Goal: Entertainment & Leisure: Consume media (video, audio)

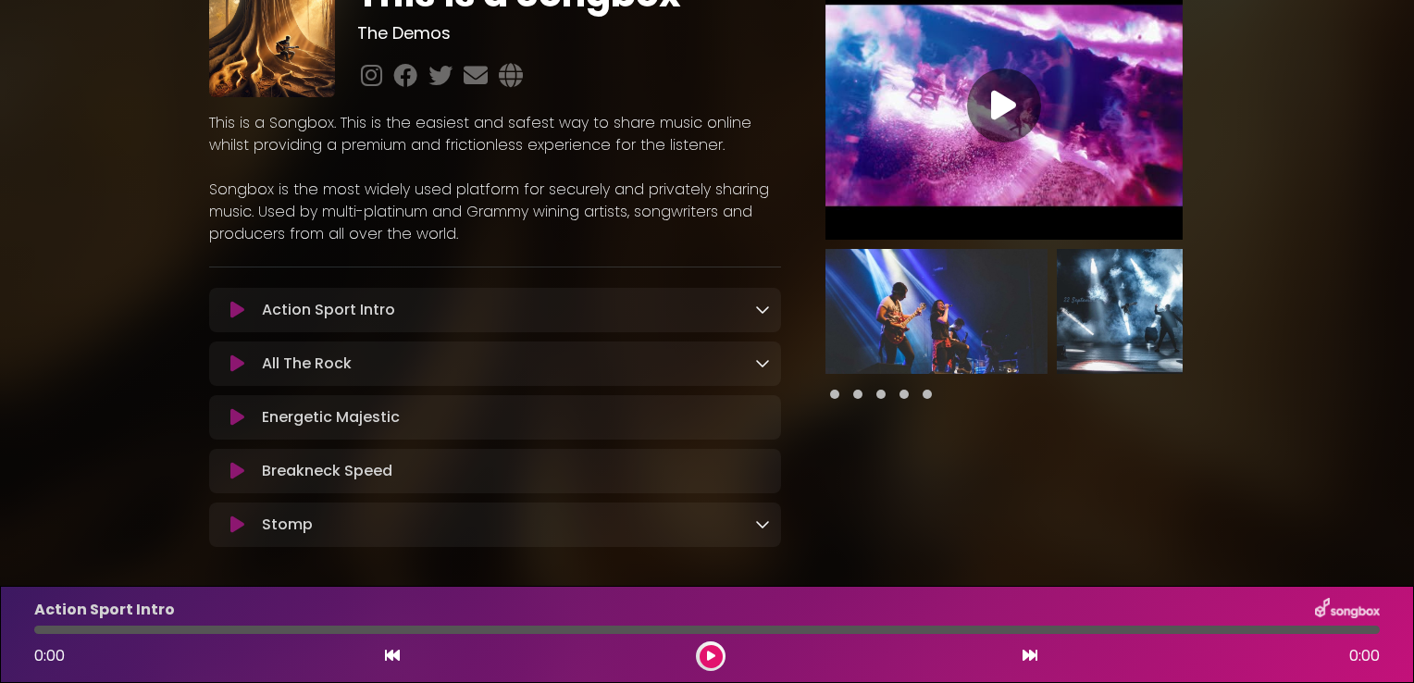
scroll to position [176, 0]
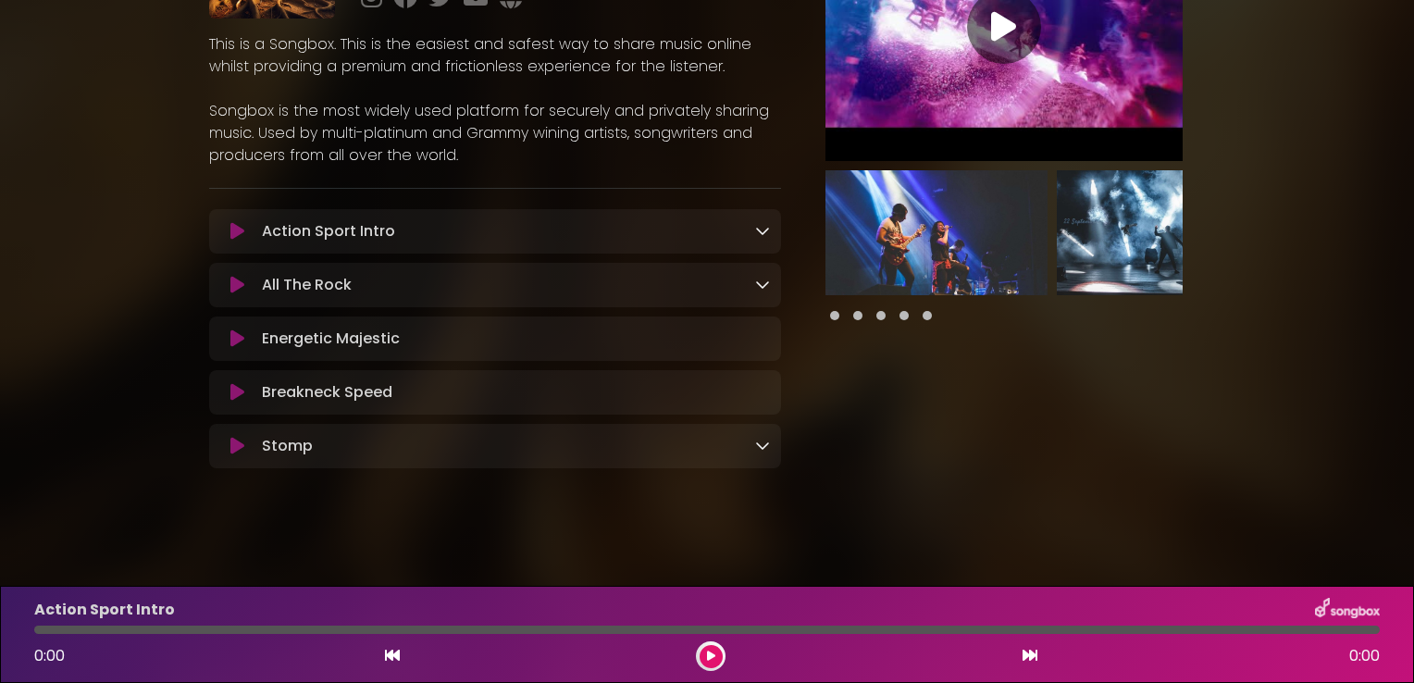
click at [756, 230] on icon at bounding box center [762, 230] width 15 height 15
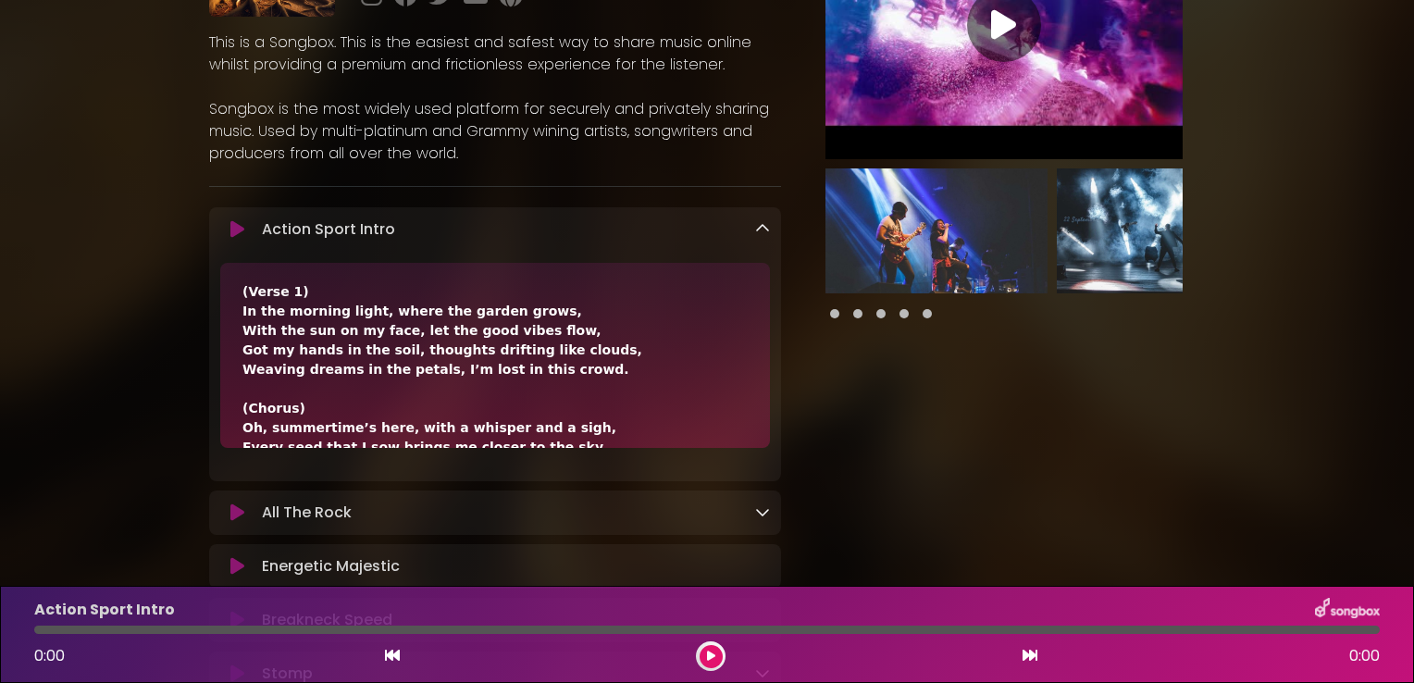
scroll to position [0, 0]
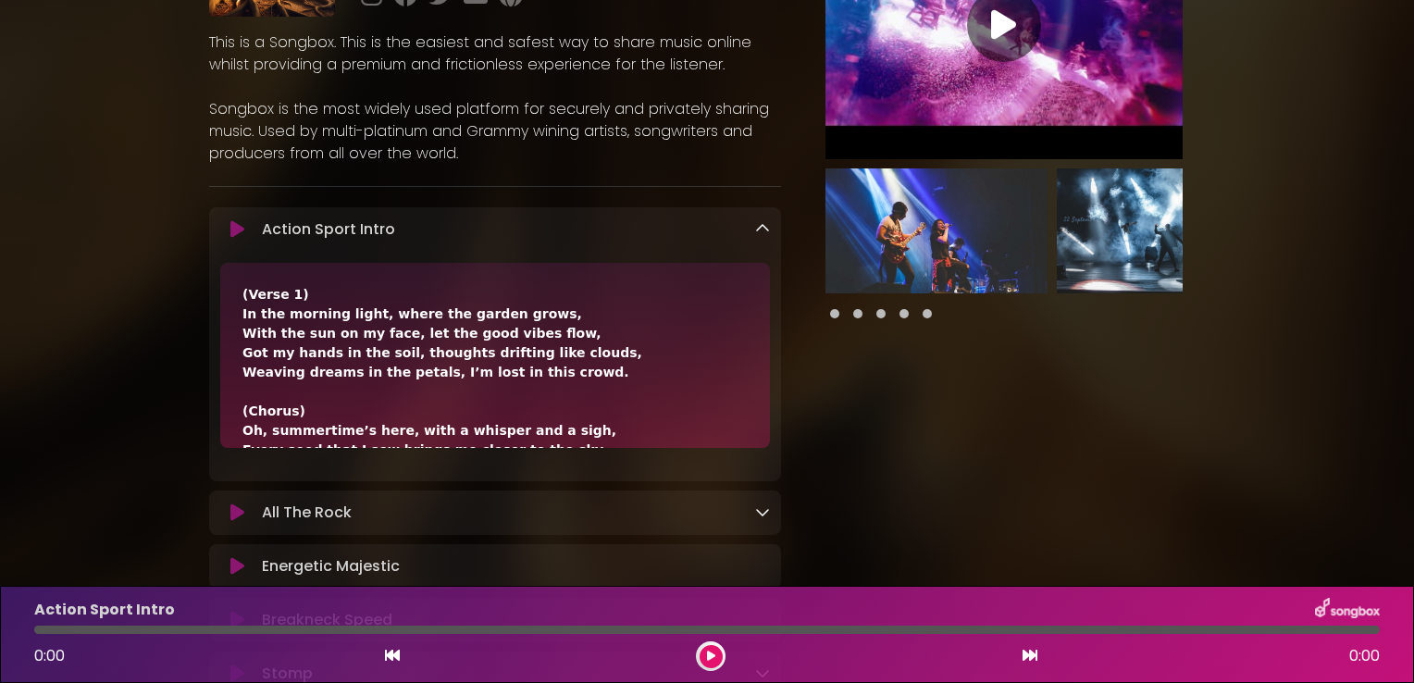
click at [756, 223] on icon at bounding box center [762, 228] width 15 height 15
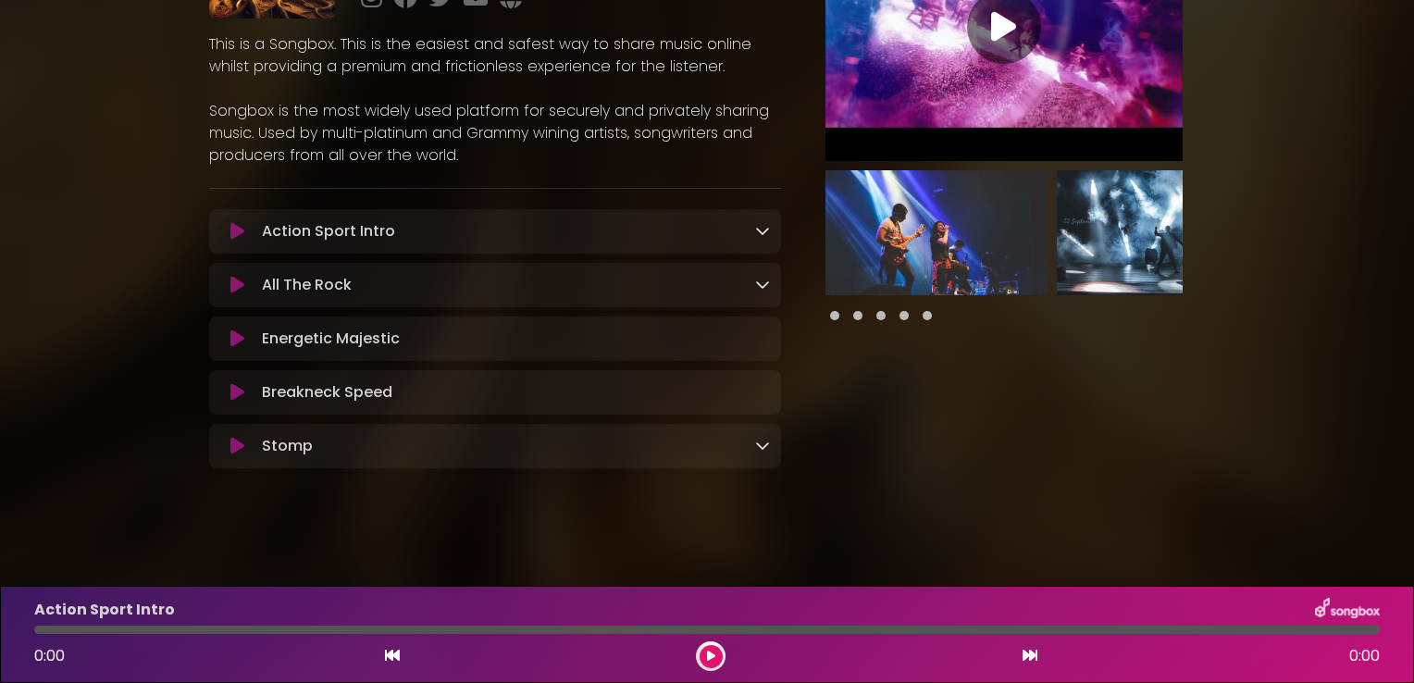
click at [761, 226] on icon at bounding box center [762, 230] width 15 height 15
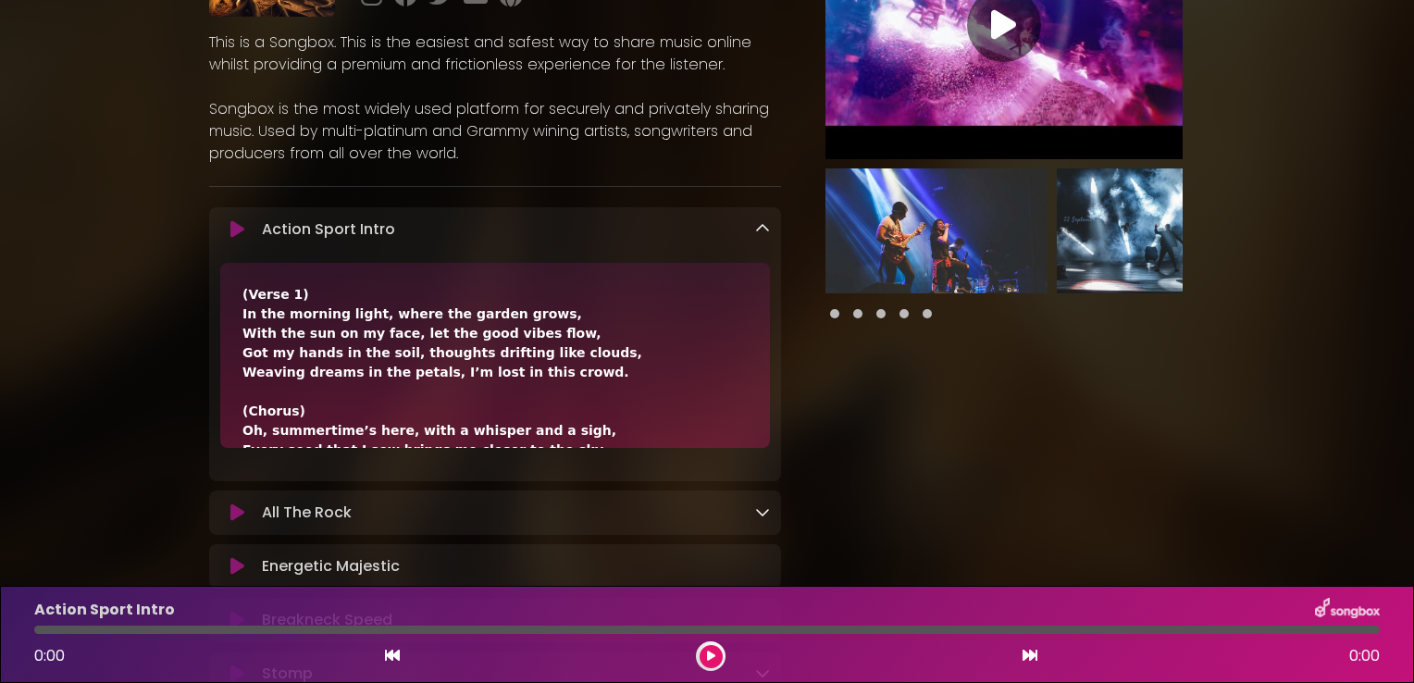
click at [237, 230] on icon at bounding box center [237, 229] width 14 height 19
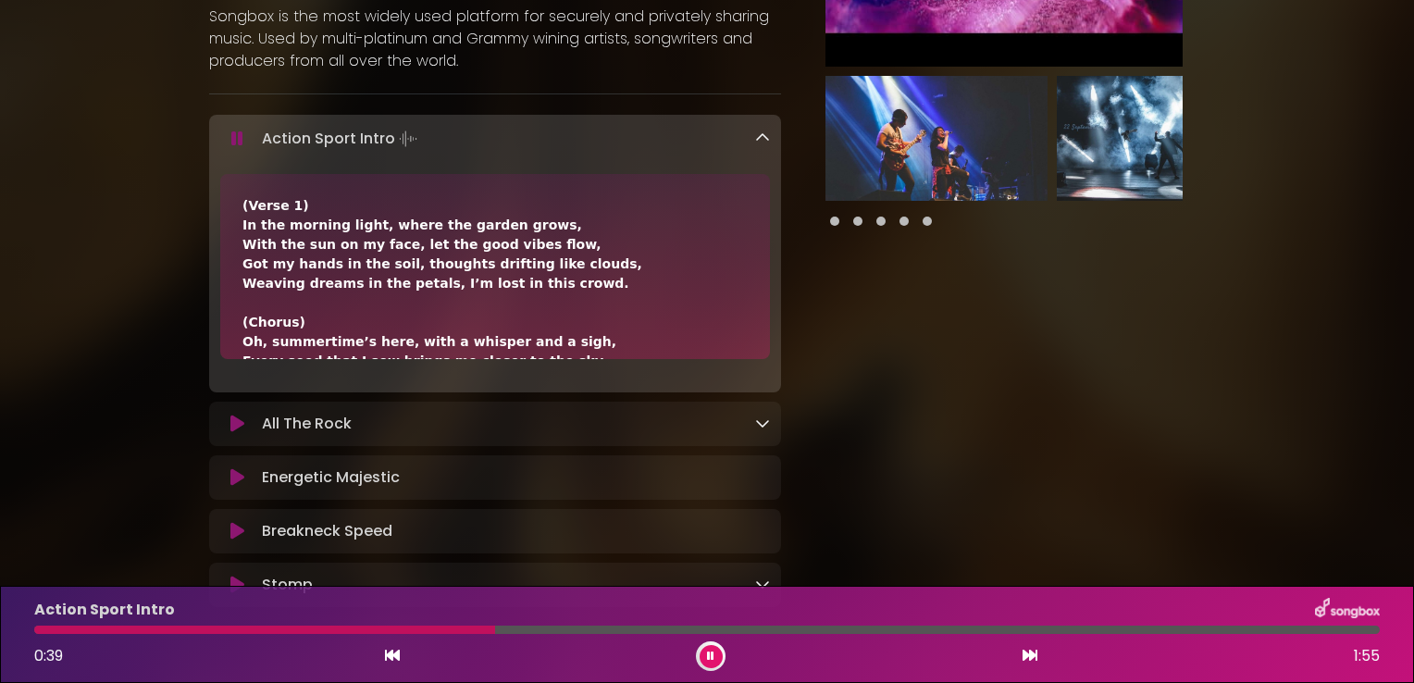
click at [238, 138] on icon at bounding box center [237, 139] width 12 height 19
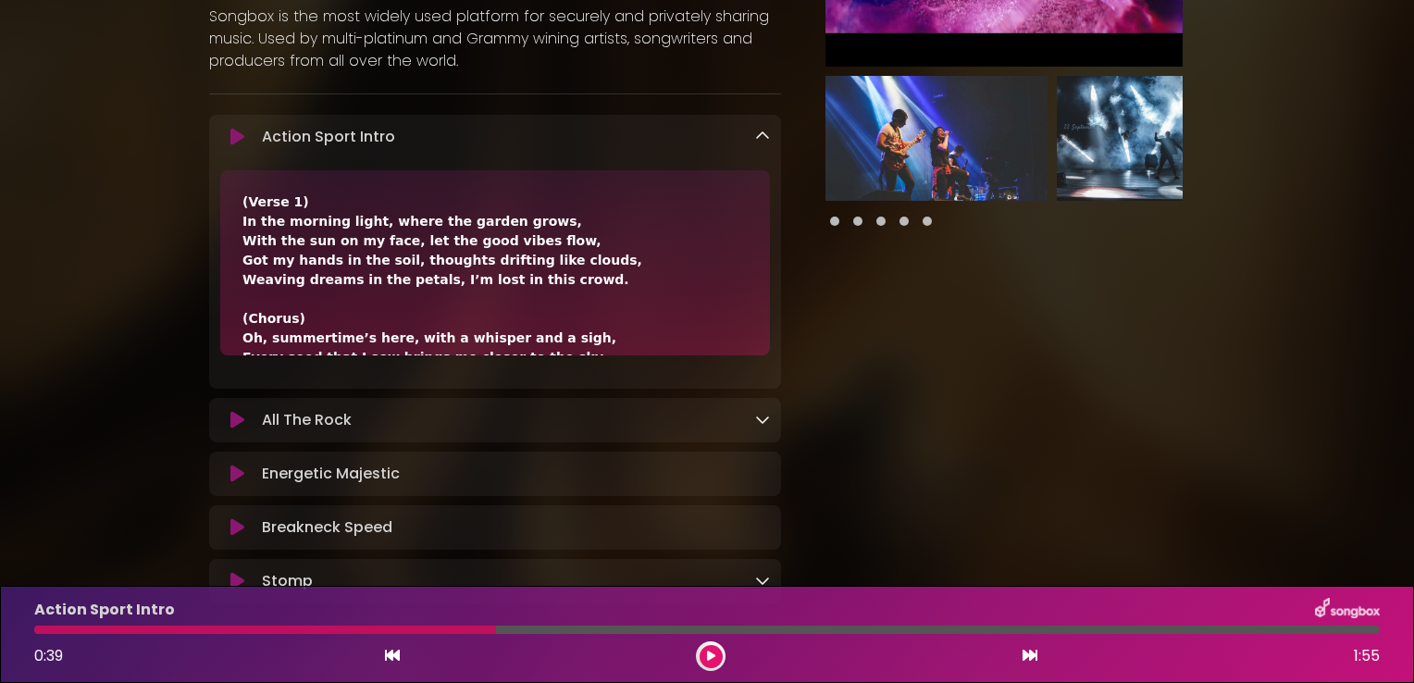
click at [758, 137] on icon at bounding box center [762, 136] width 15 height 15
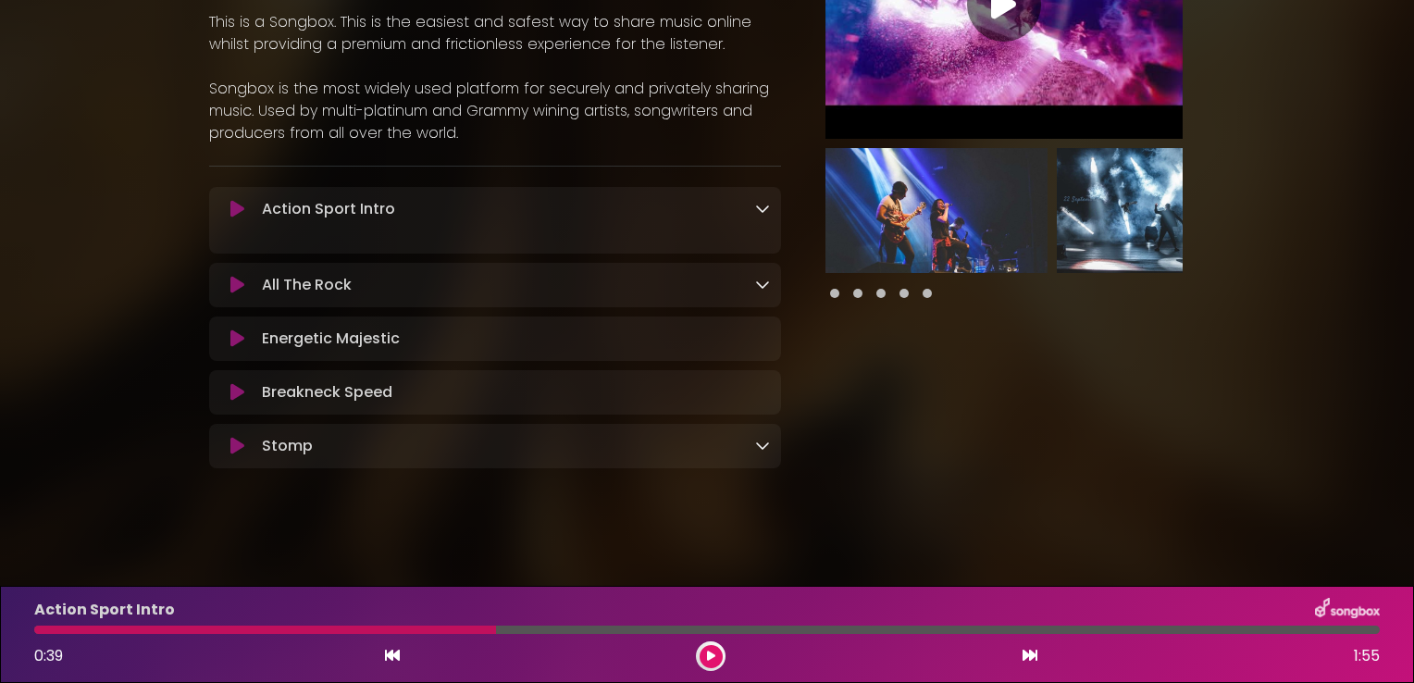
scroll to position [176, 0]
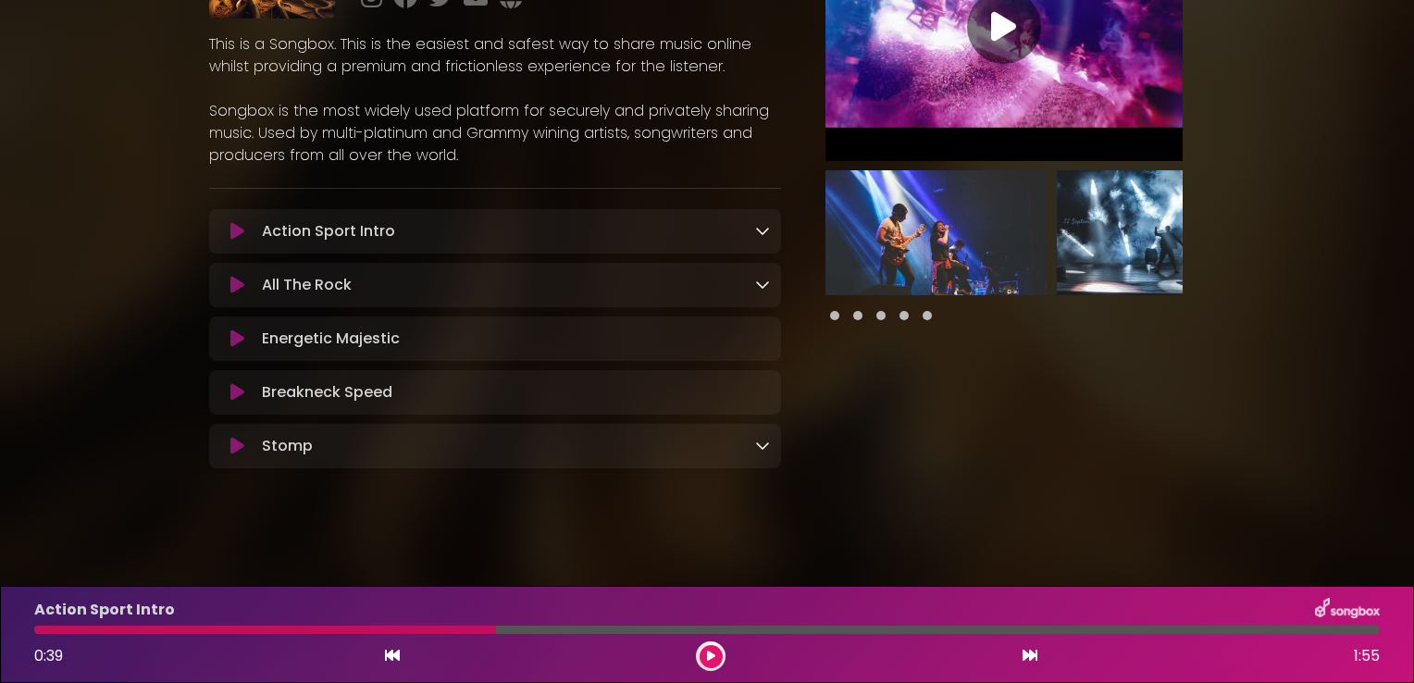
click at [230, 280] on icon at bounding box center [237, 285] width 14 height 19
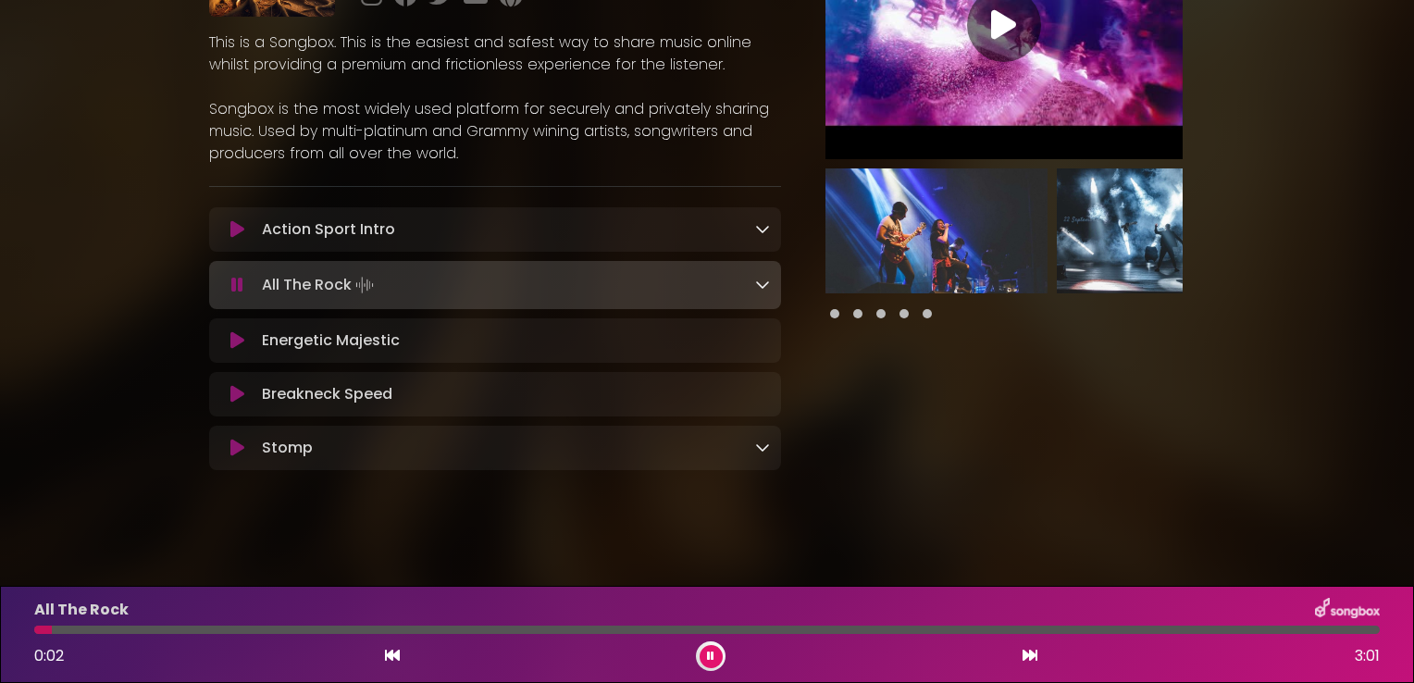
click at [759, 286] on icon at bounding box center [762, 284] width 15 height 15
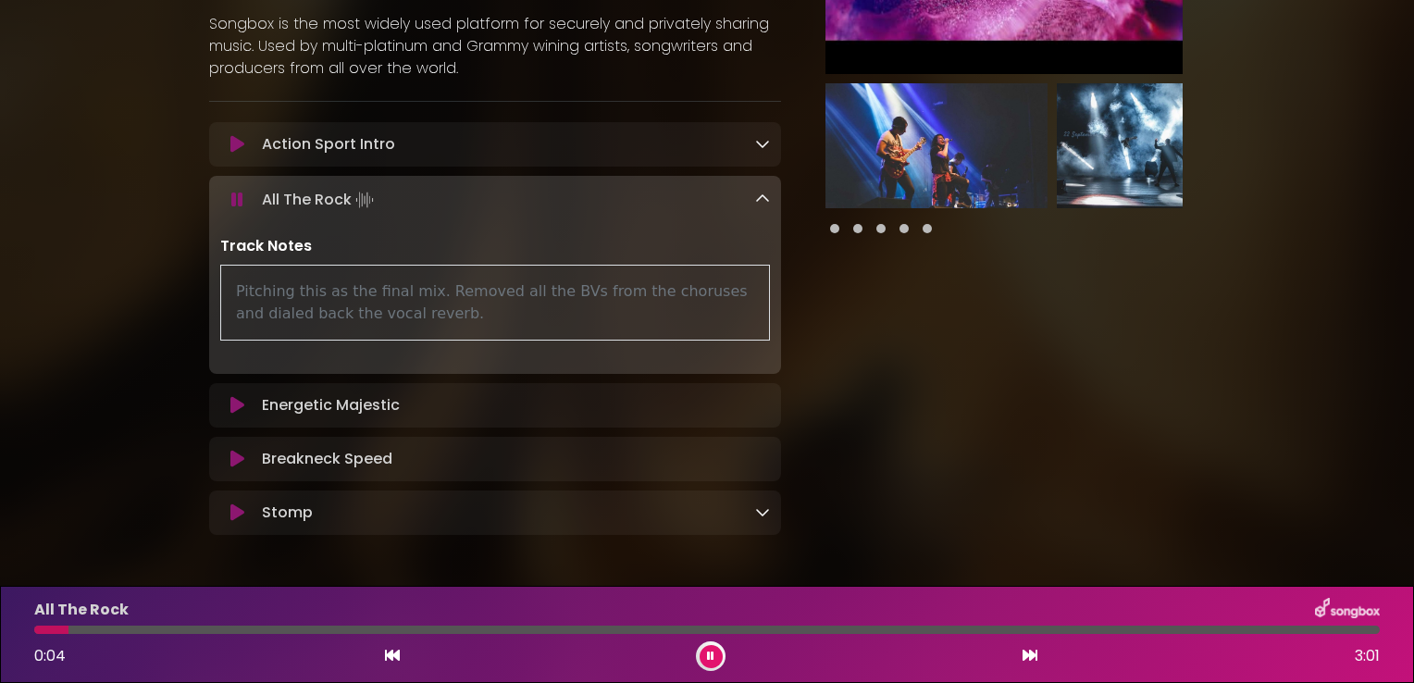
scroll to position [268, 0]
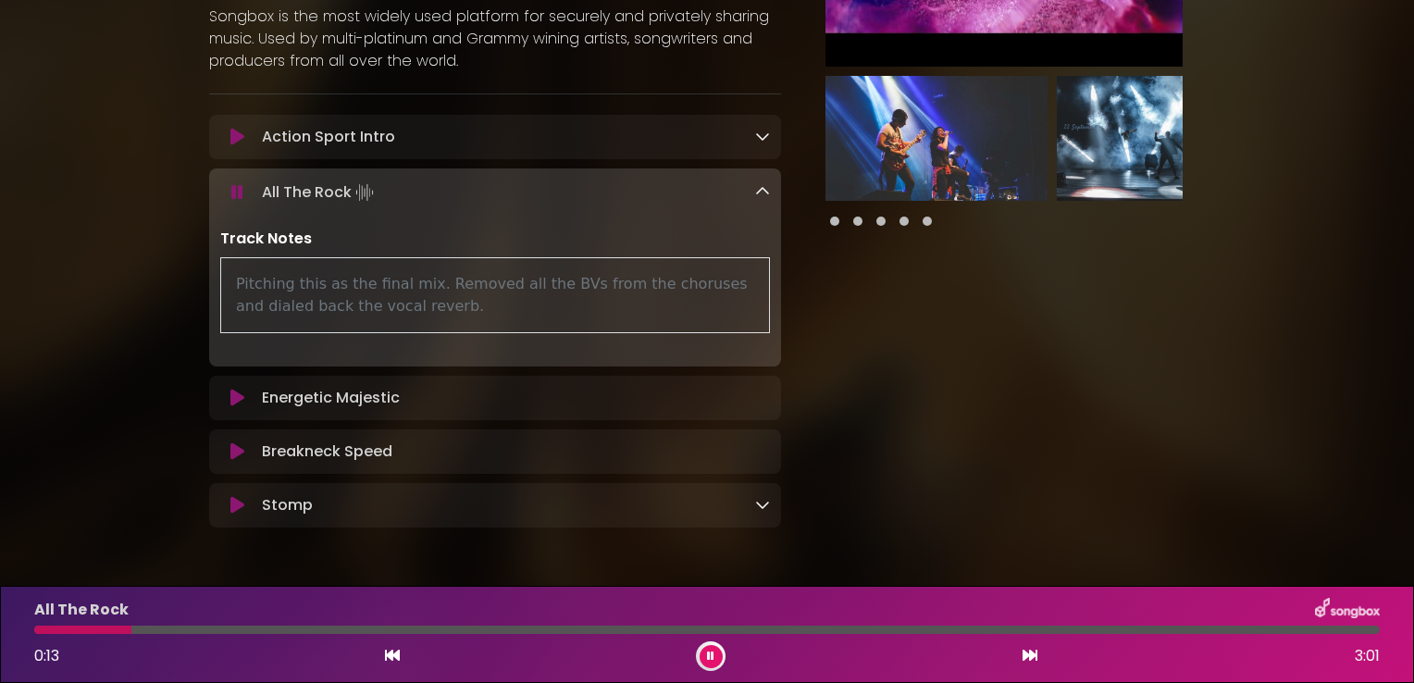
click at [374, 308] on div "Pitching this as the final mix. Removed all the BVs from the choruses and diale…" at bounding box center [495, 295] width 550 height 76
click at [759, 191] on icon at bounding box center [762, 191] width 15 height 15
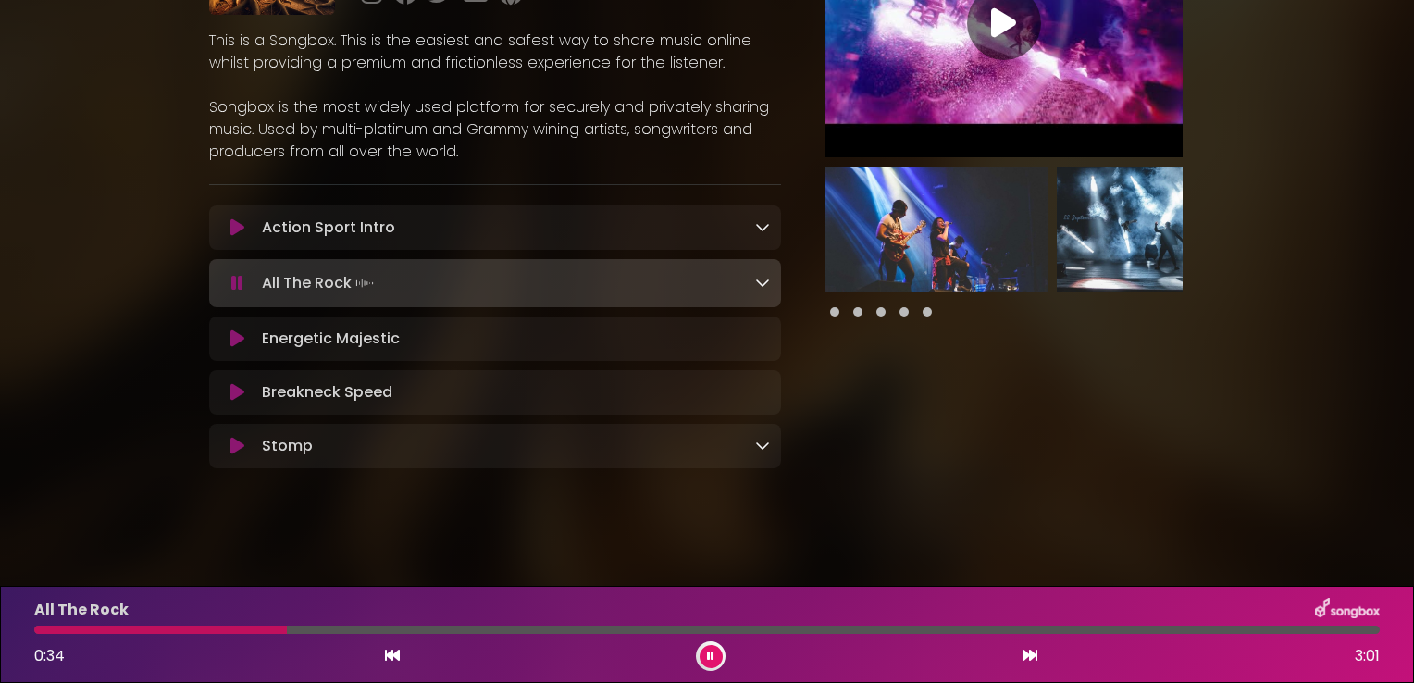
click at [228, 283] on button at bounding box center [237, 283] width 34 height 19
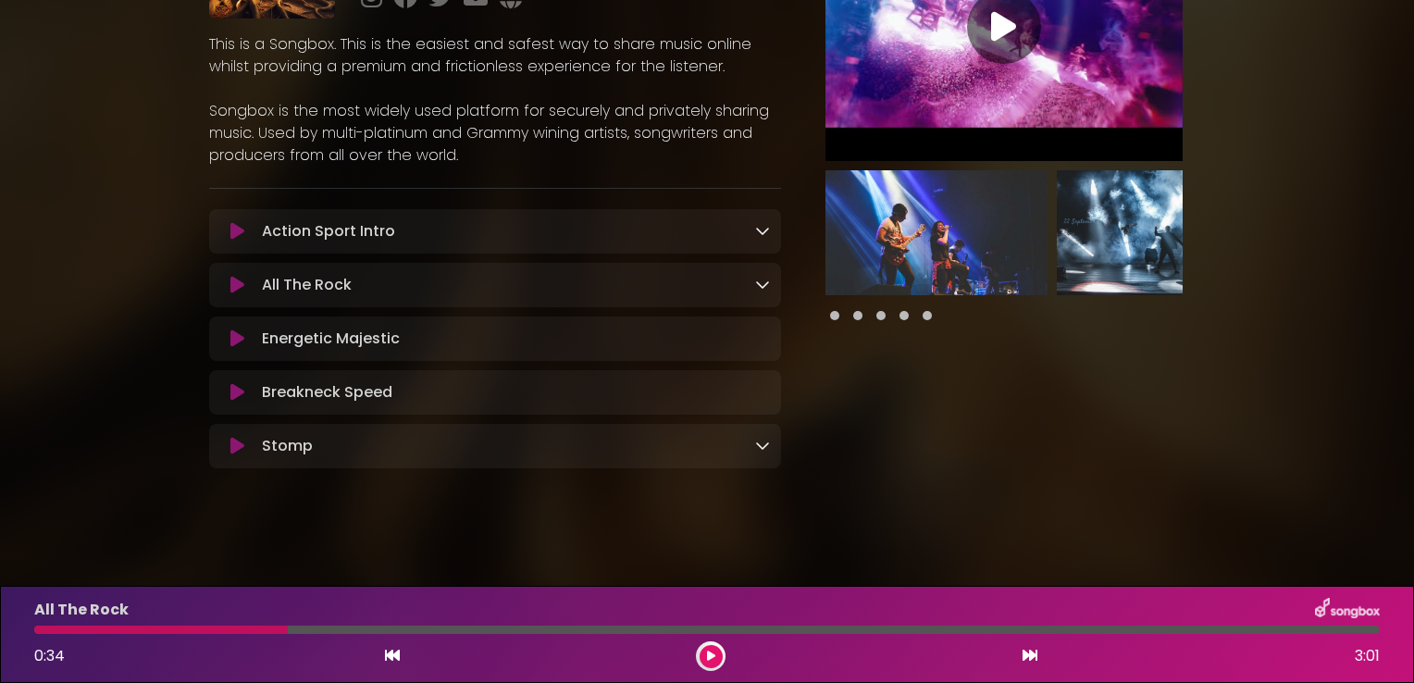
click at [229, 339] on button at bounding box center [237, 338] width 34 height 19
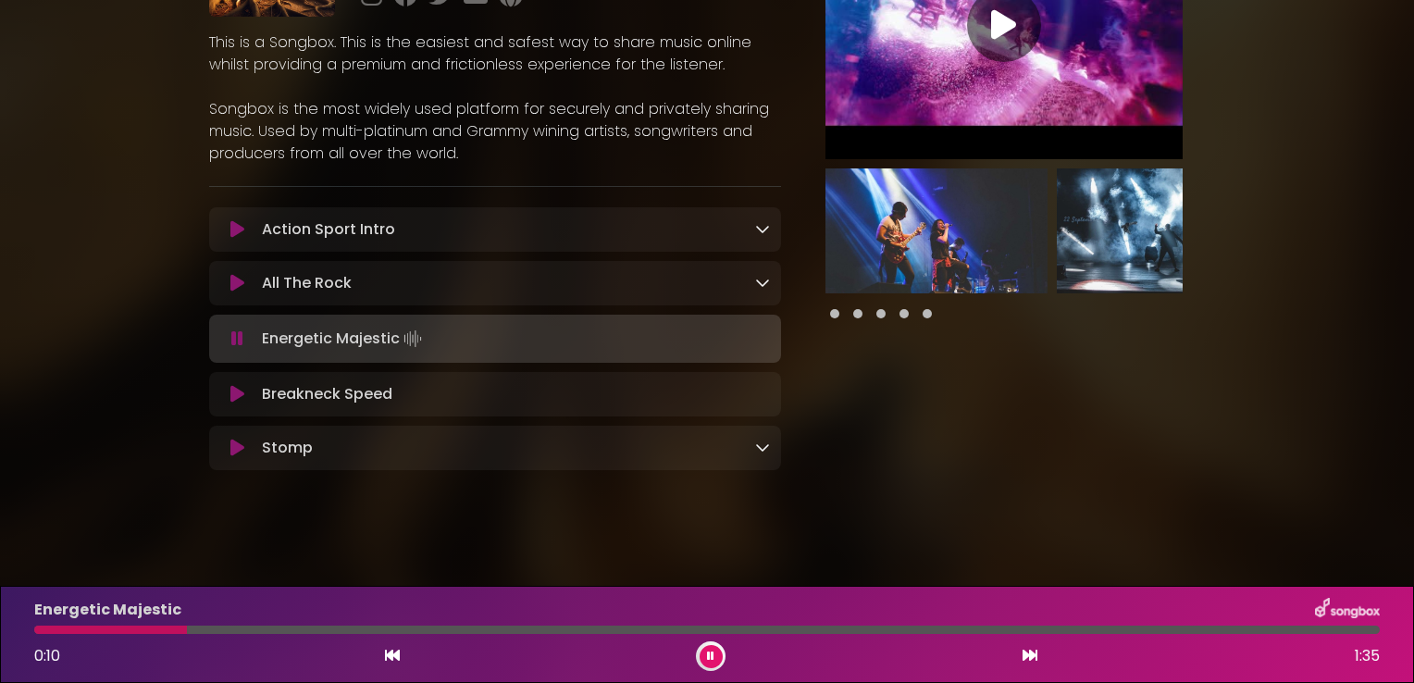
click at [237, 337] on icon at bounding box center [237, 338] width 12 height 19
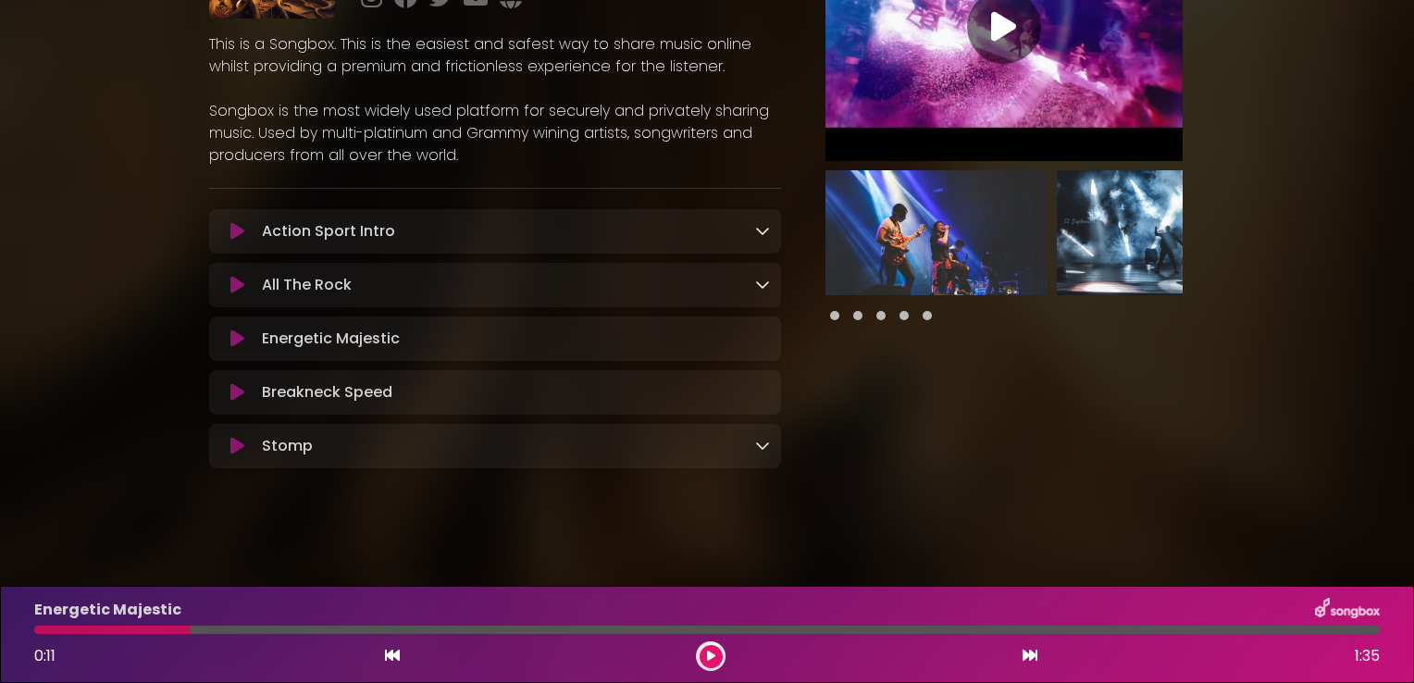
click at [238, 391] on icon at bounding box center [237, 392] width 14 height 19
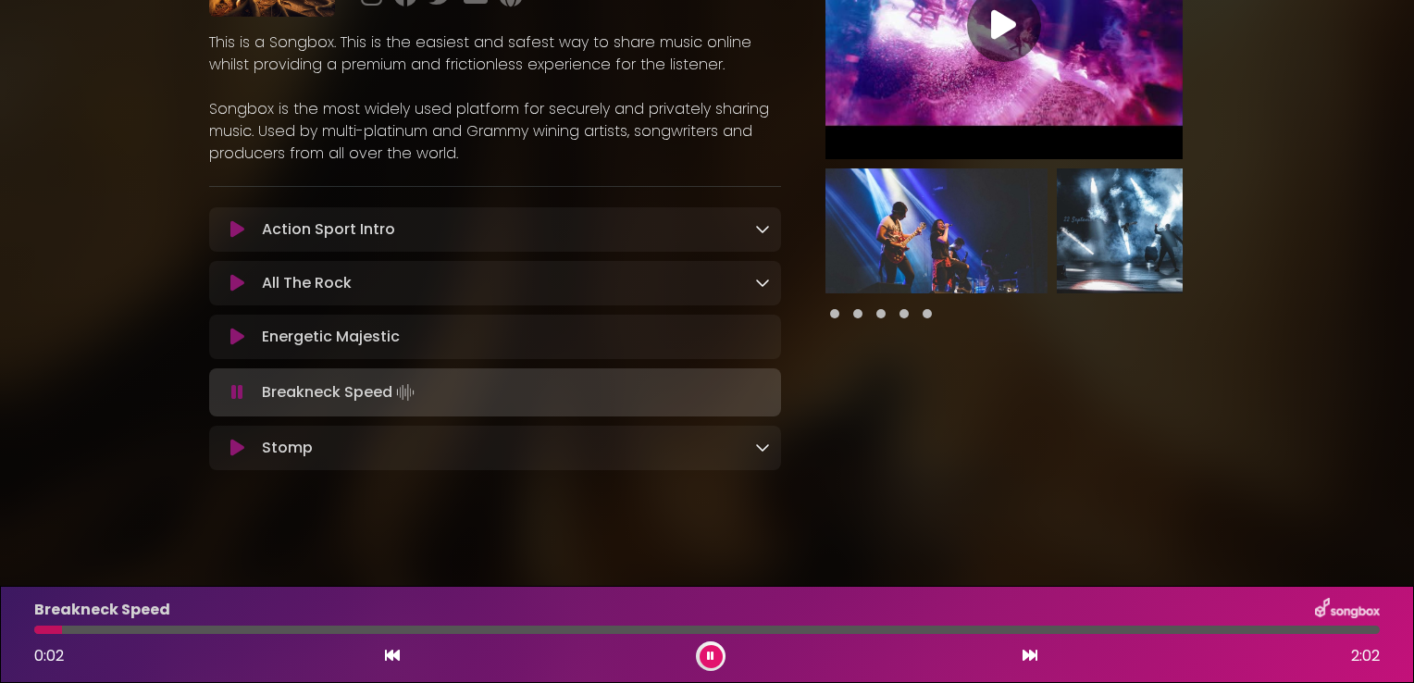
click at [238, 389] on icon at bounding box center [237, 392] width 12 height 19
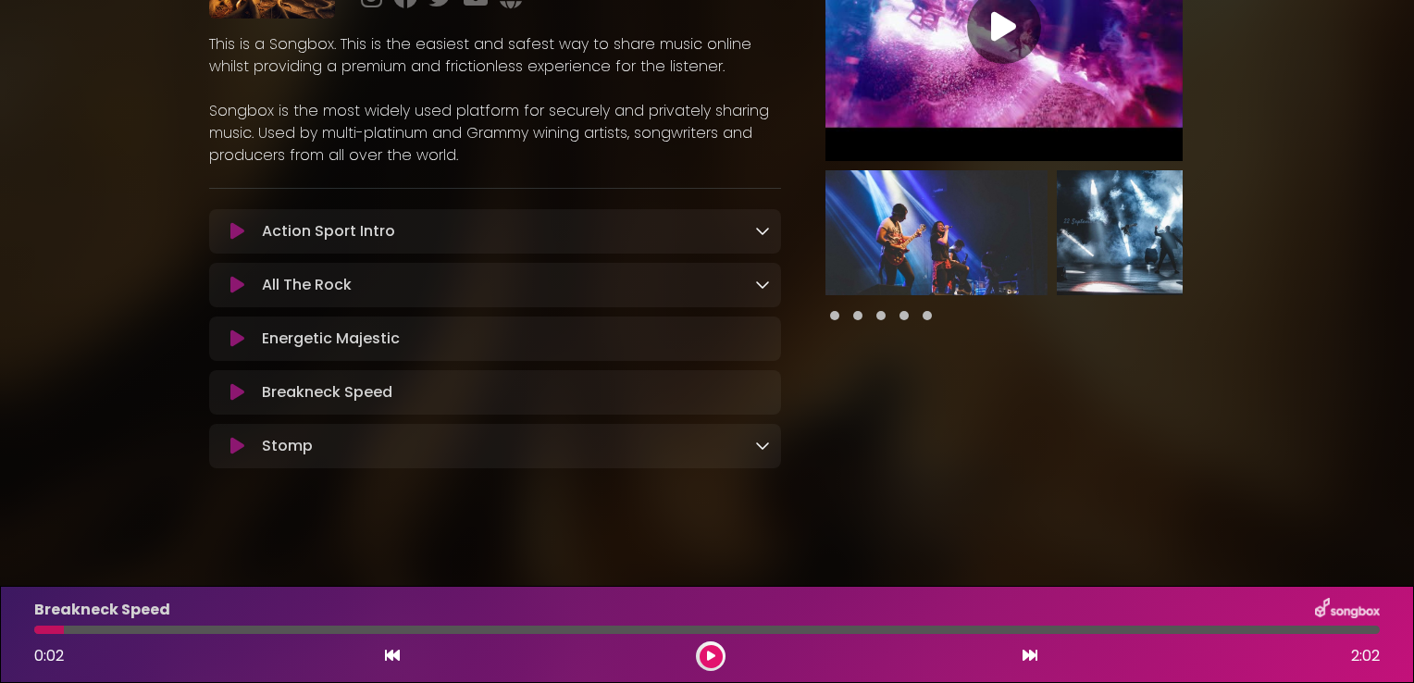
click at [230, 441] on icon at bounding box center [237, 446] width 14 height 19
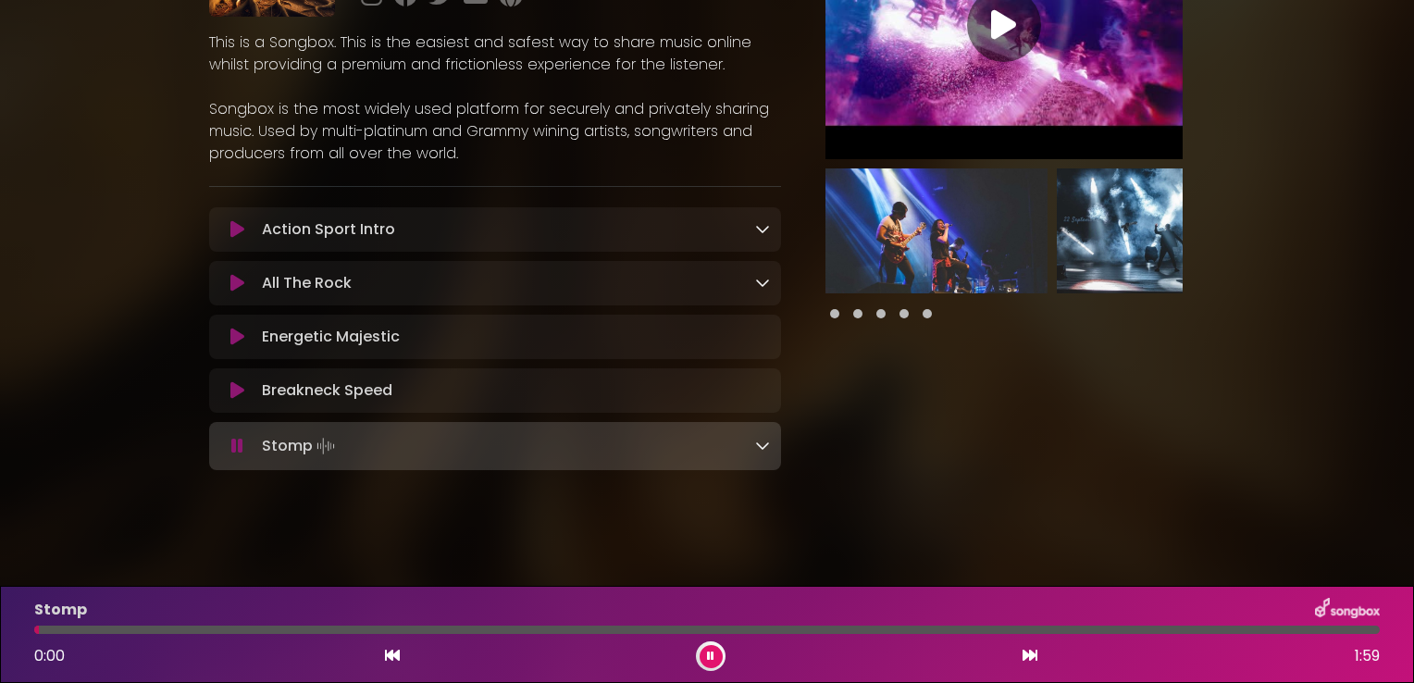
click at [755, 444] on icon at bounding box center [762, 445] width 15 height 15
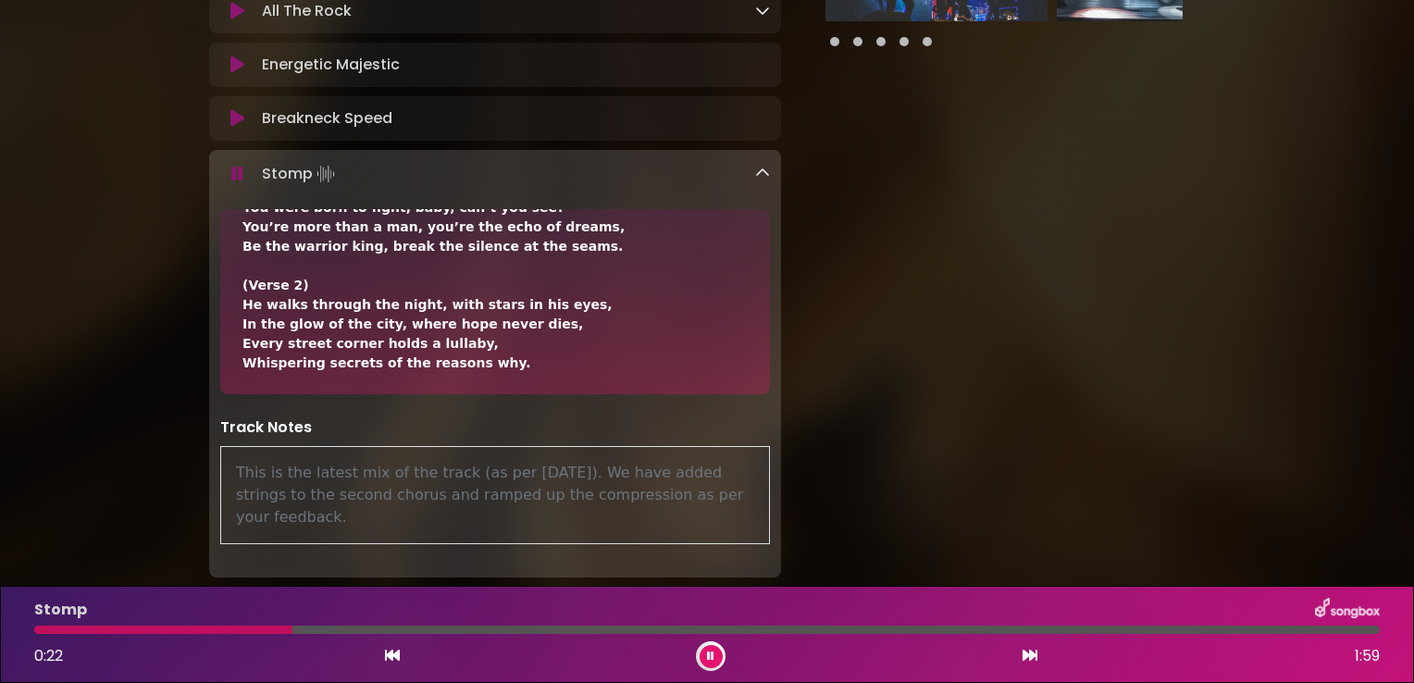
scroll to position [443, 0]
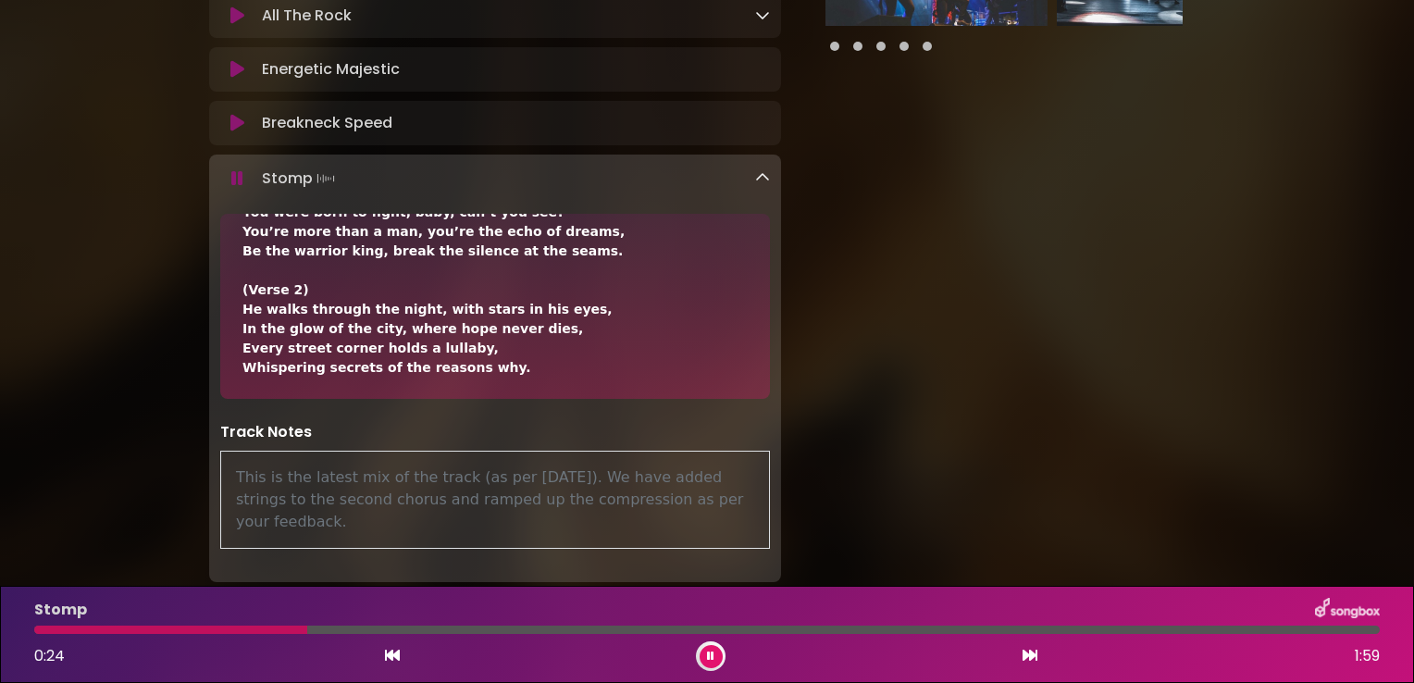
click at [232, 179] on icon at bounding box center [237, 178] width 12 height 19
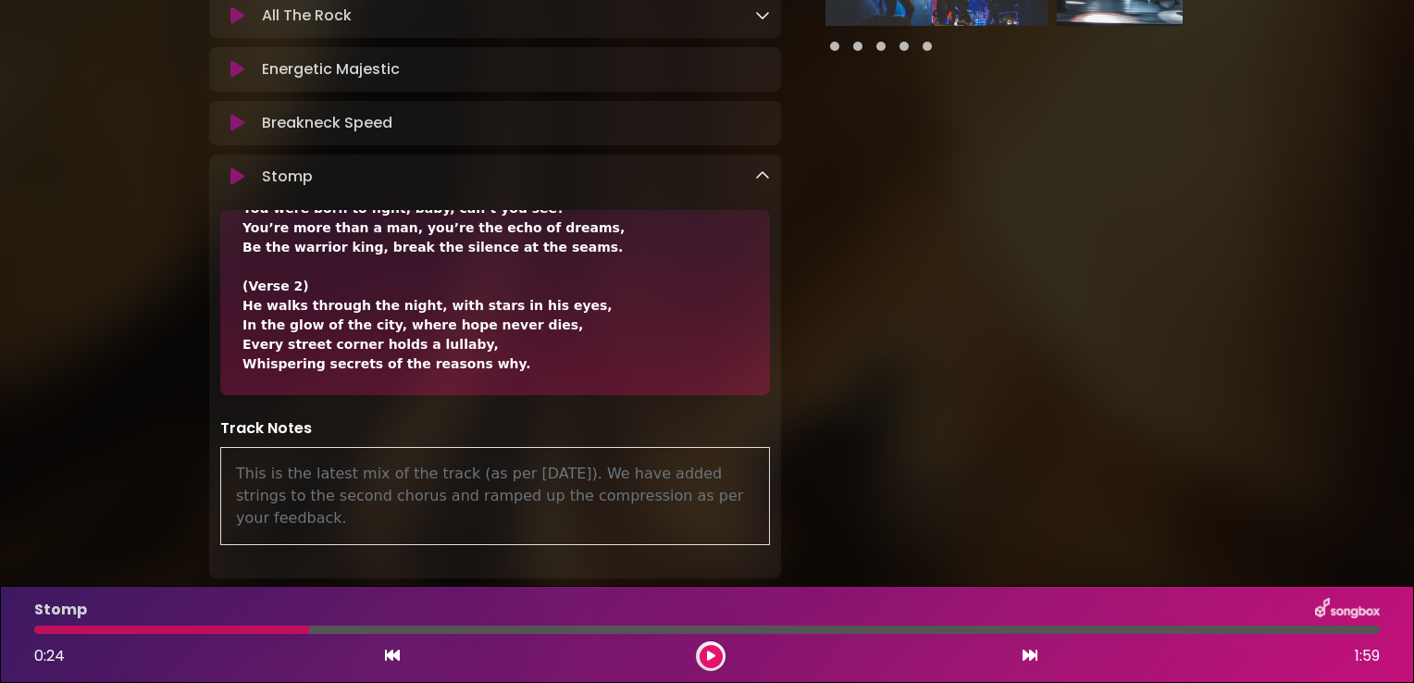
click at [758, 176] on icon at bounding box center [762, 175] width 15 height 15
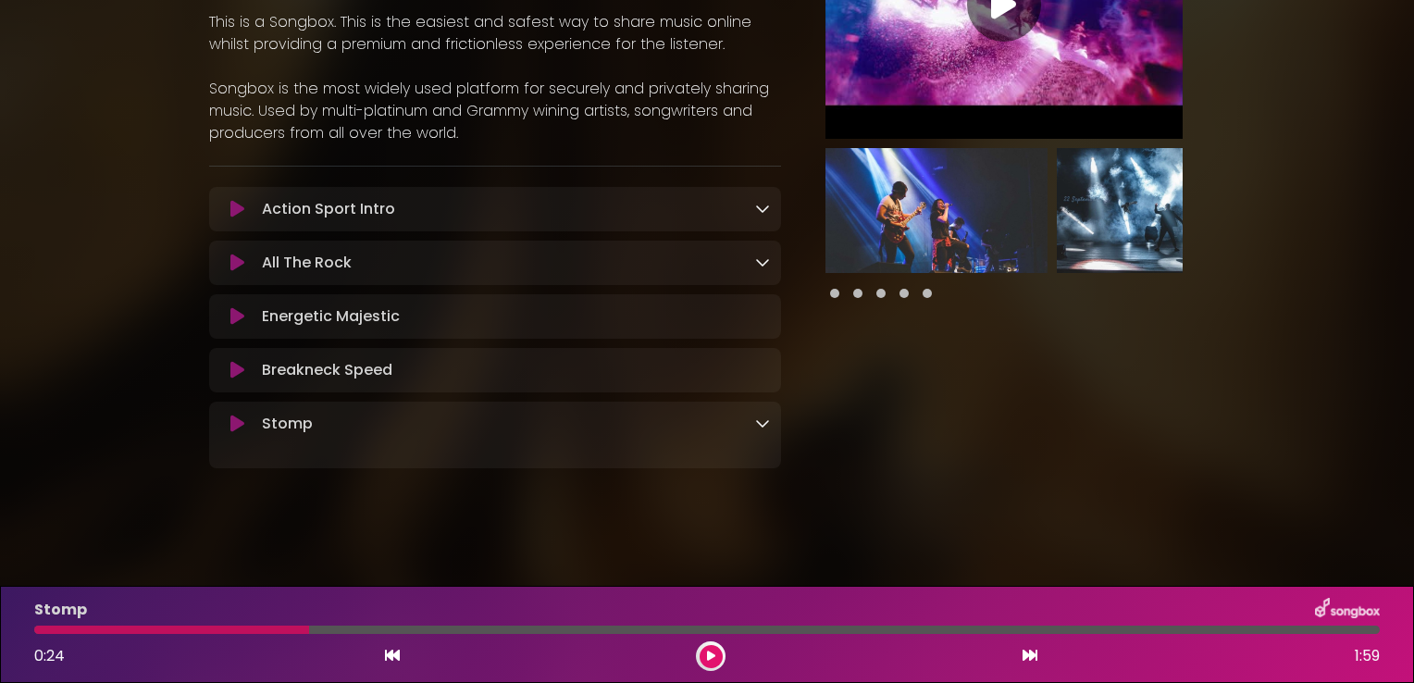
scroll to position [176, 0]
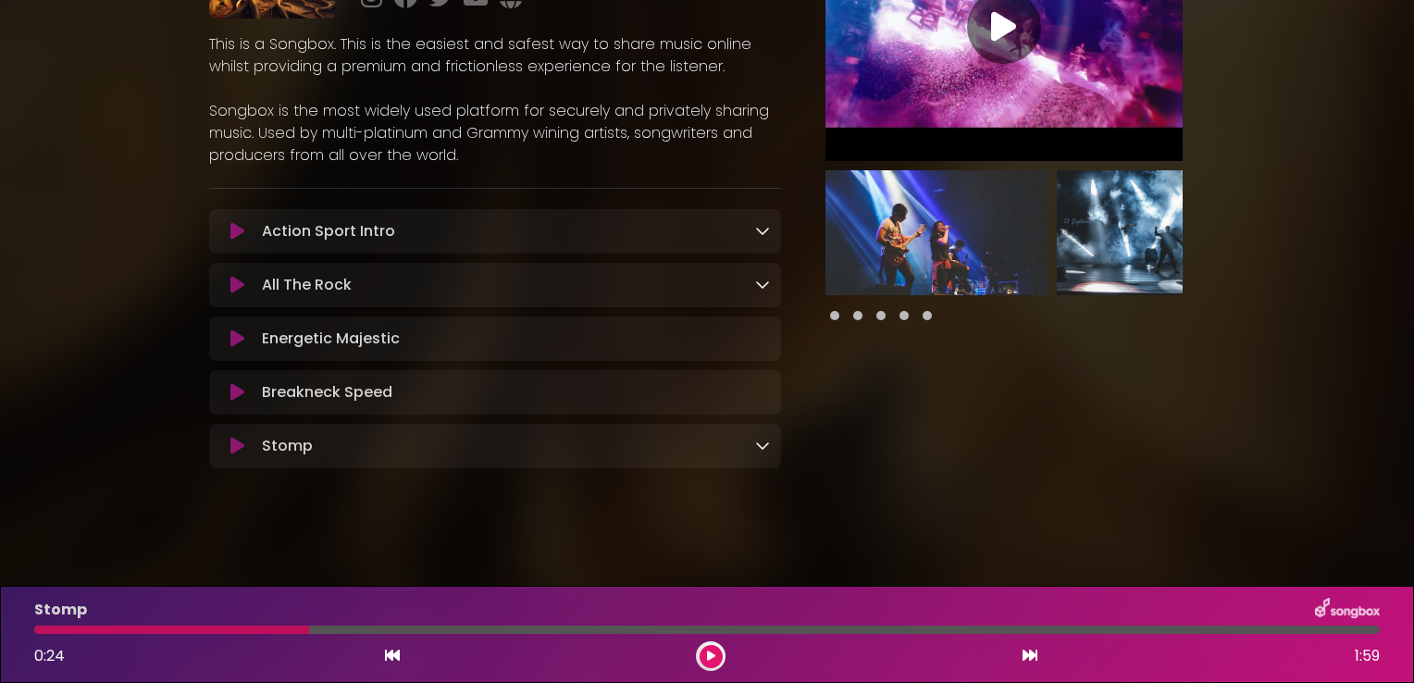
click at [911, 263] on img at bounding box center [937, 232] width 222 height 125
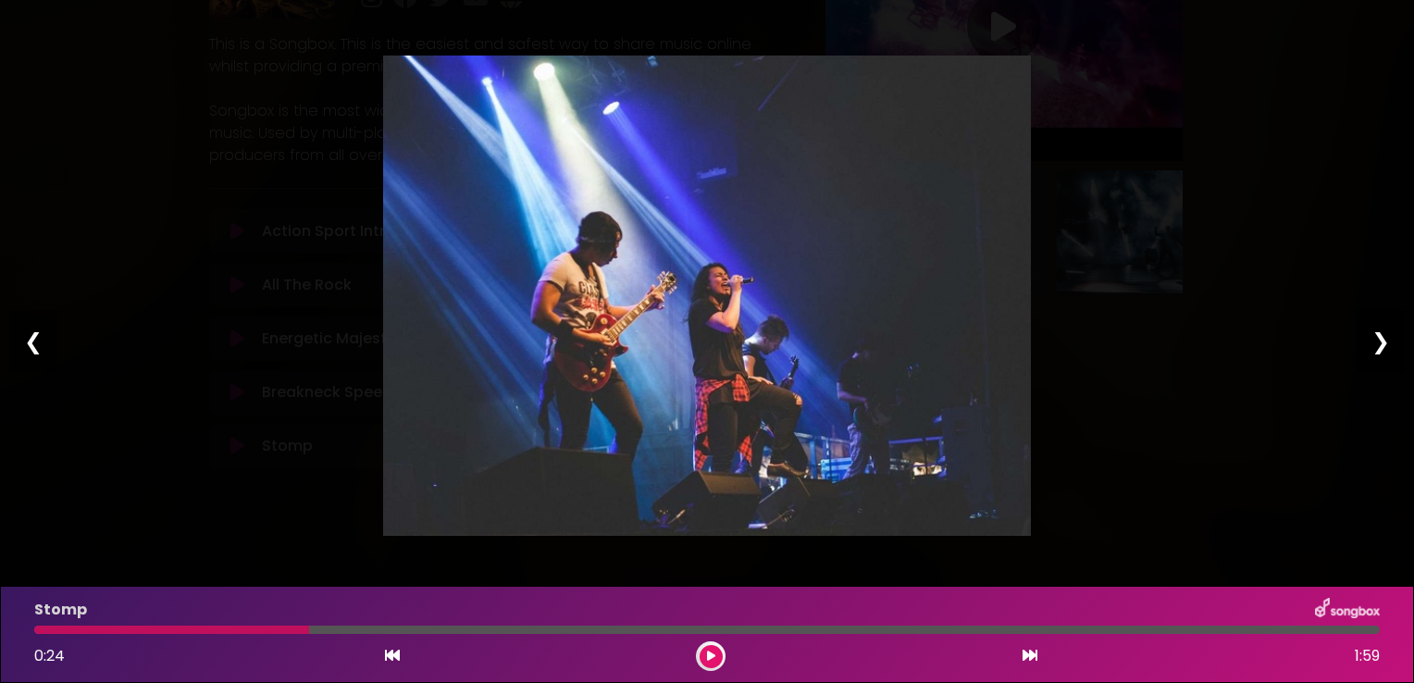
click at [1282, 202] on div "Pause Play % buffered 00:00 00:00 00:00 Exit fullscreen Enter fullscreen Play ❮…" at bounding box center [707, 341] width 1414 height 683
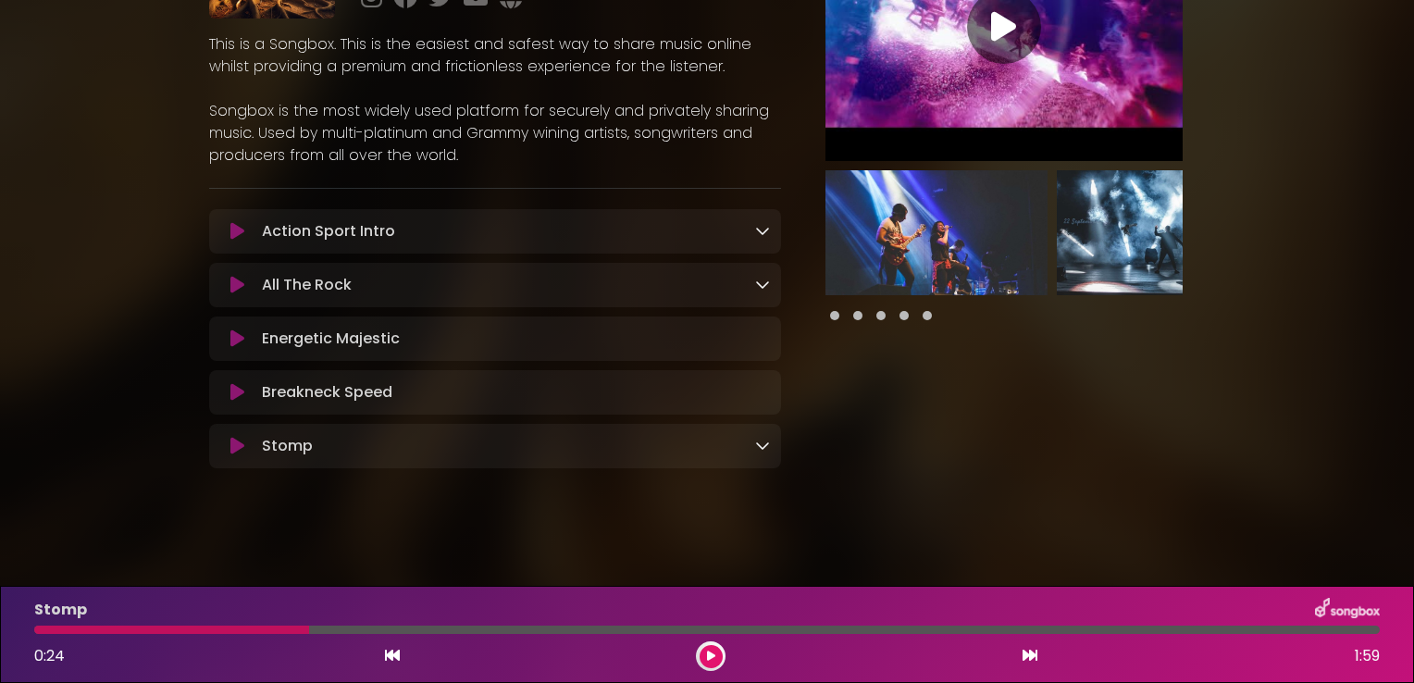
click at [1119, 231] on img at bounding box center [1168, 232] width 222 height 125
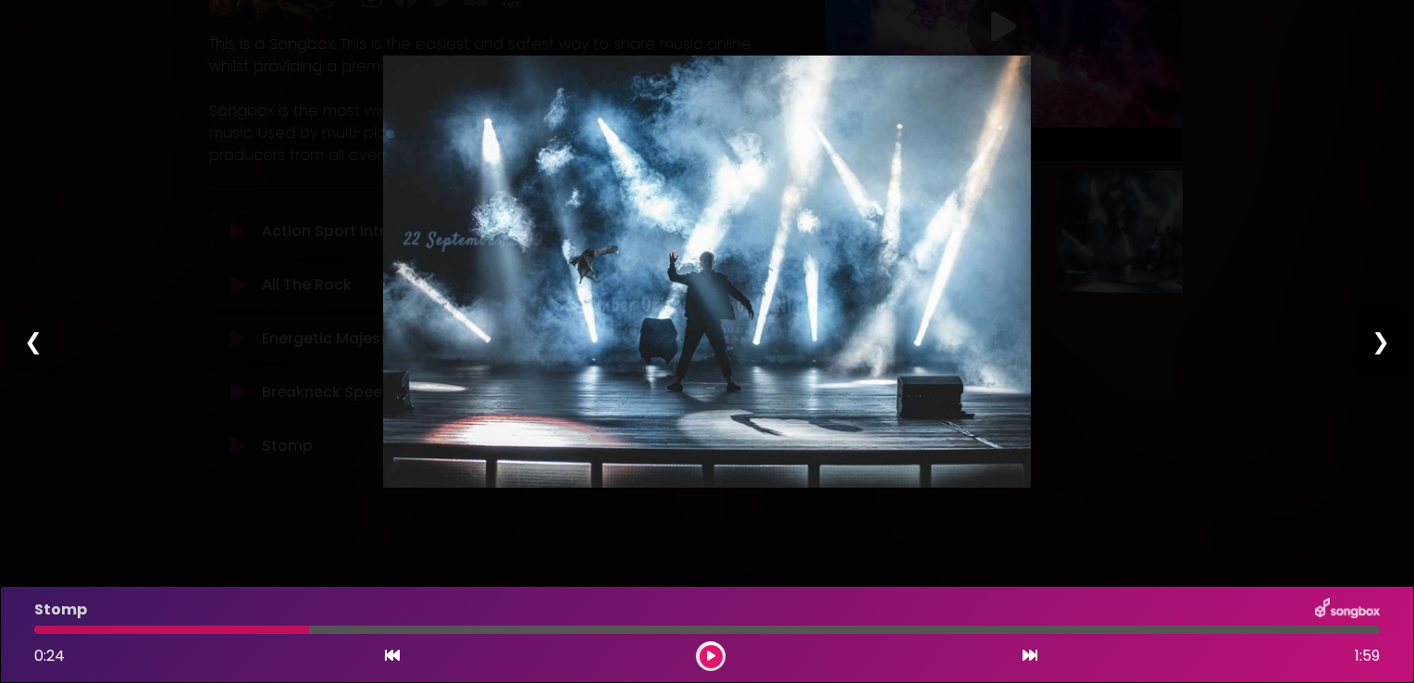
click at [1178, 205] on div "Pause Play % buffered 00:00 00:00 00:00 Exit fullscreen Enter fullscreen Play ❮…" at bounding box center [707, 341] width 1414 height 683
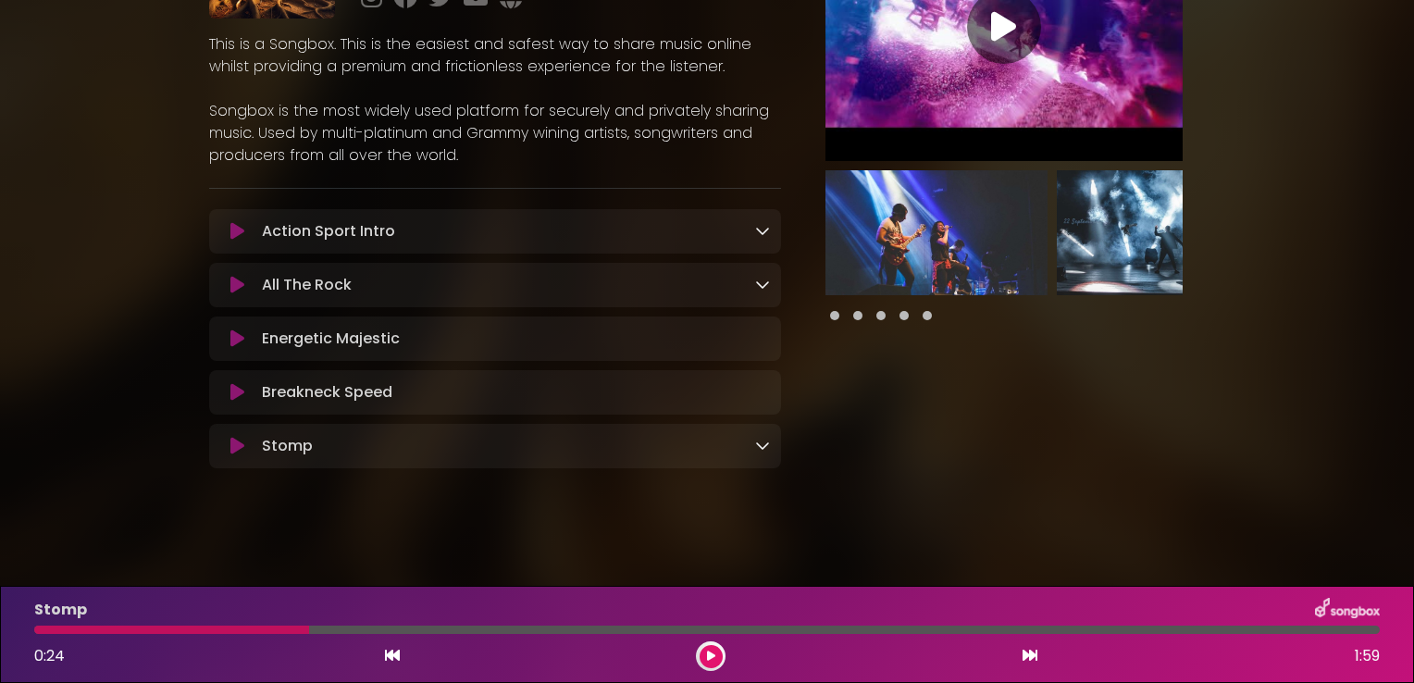
click at [850, 316] on div at bounding box center [1004, 315] width 357 height 22
click at [863, 313] on div at bounding box center [1004, 315] width 357 height 22
click at [859, 314] on span at bounding box center [857, 315] width 9 height 9
click at [884, 313] on span at bounding box center [880, 315] width 9 height 9
drag, startPoint x: 910, startPoint y: 317, endPoint x: 897, endPoint y: 311, distance: 14.5
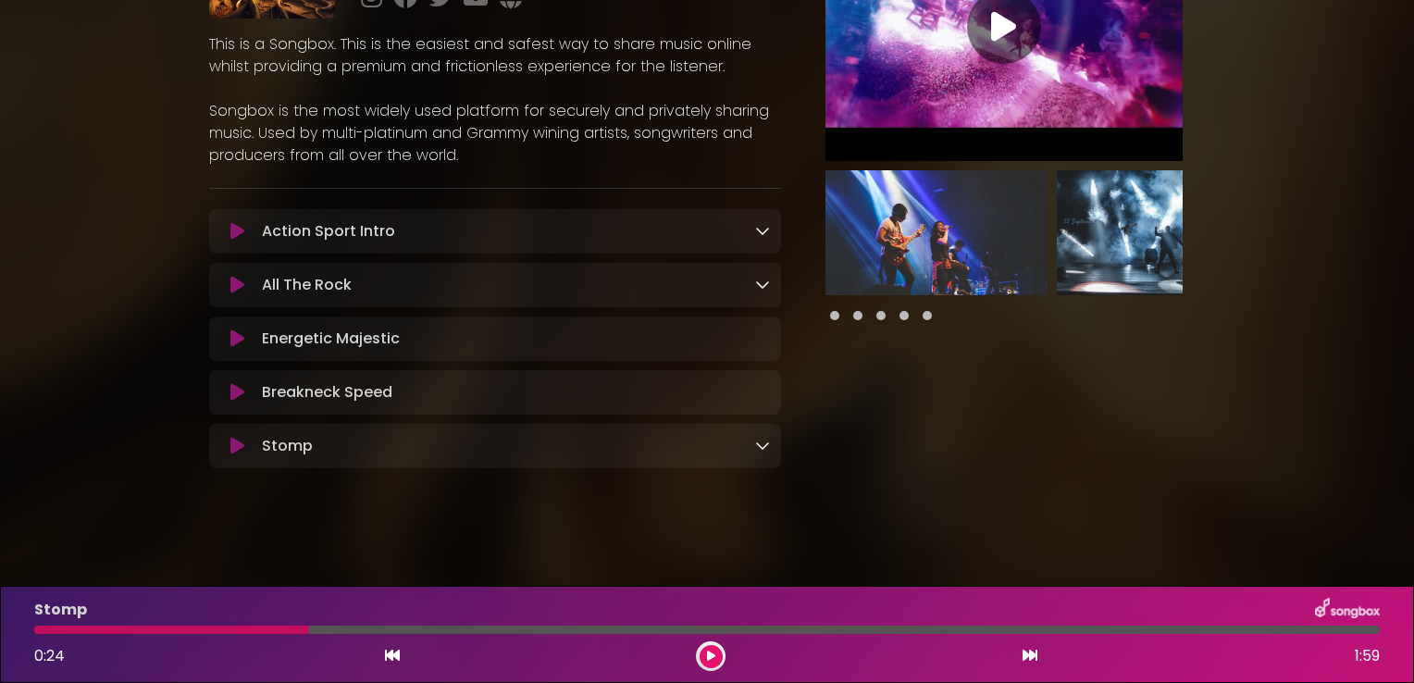
click at [904, 314] on div at bounding box center [1004, 315] width 357 height 22
click at [900, 311] on span at bounding box center [904, 315] width 9 height 9
click at [926, 318] on span at bounding box center [927, 315] width 9 height 9
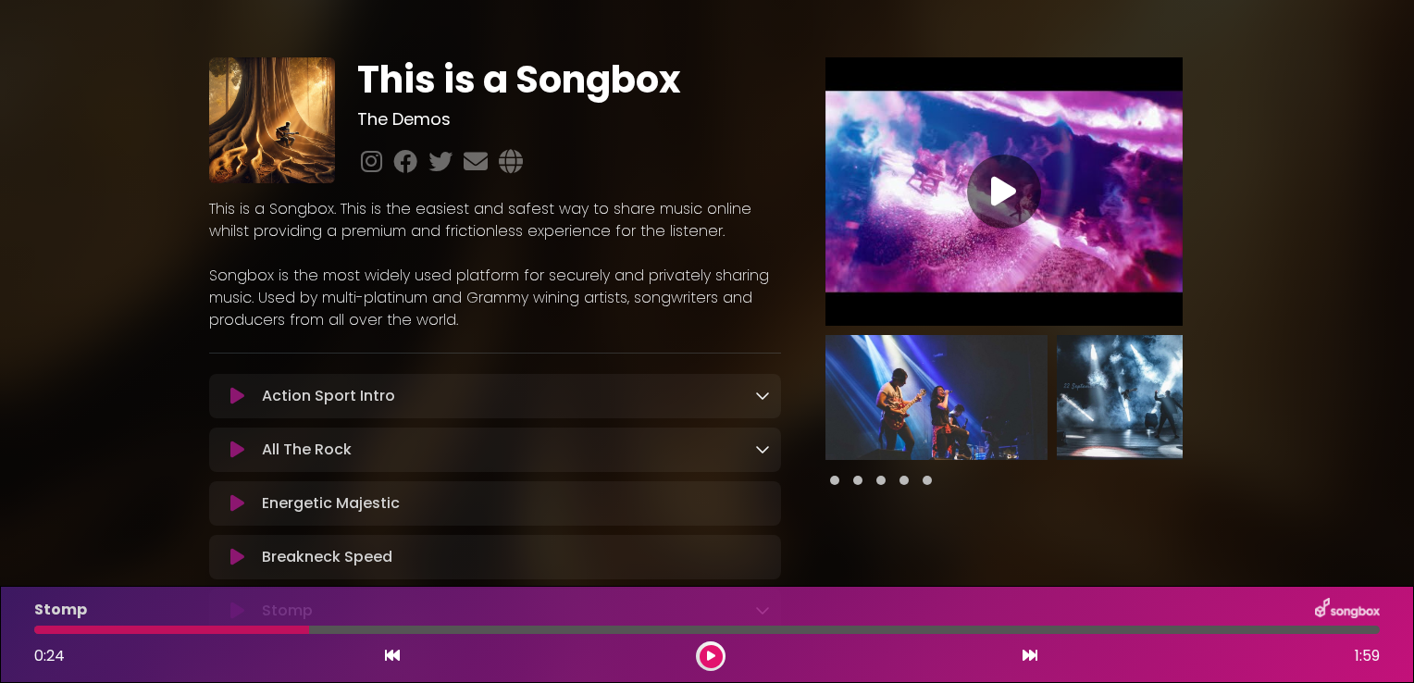
scroll to position [0, 0]
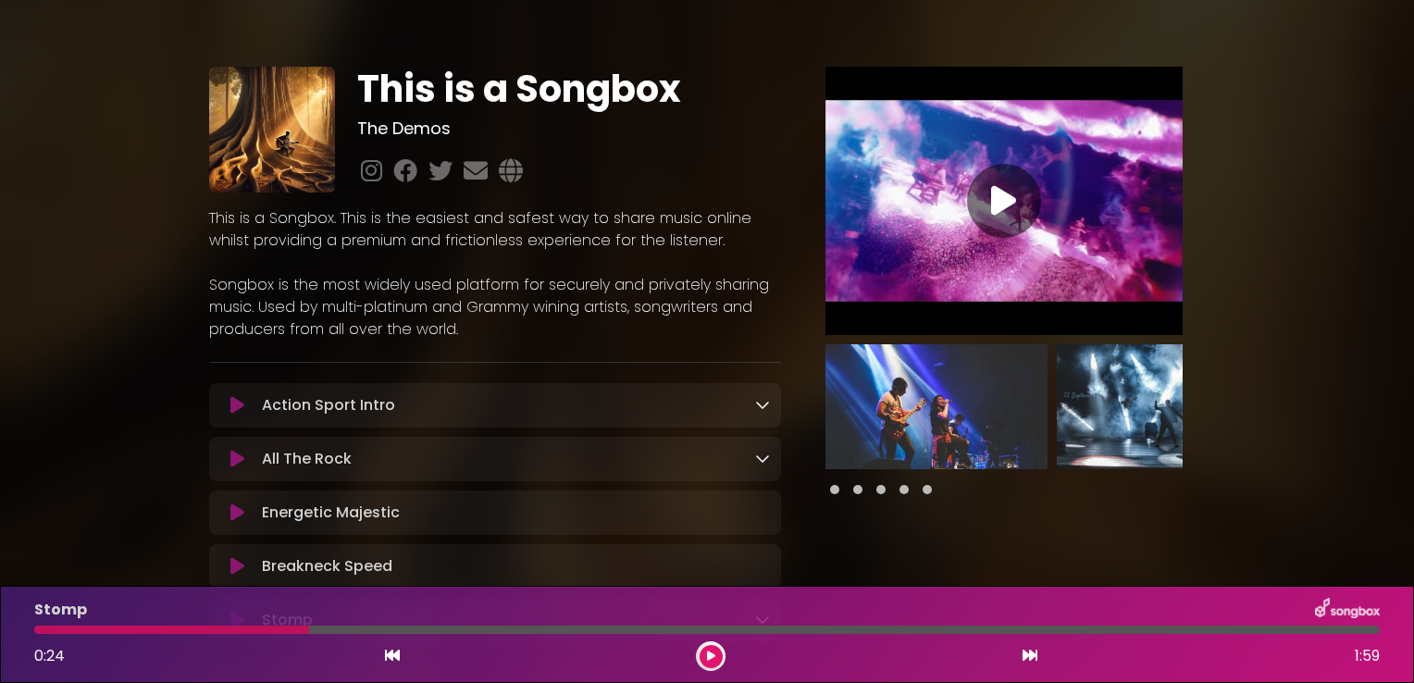
click at [1000, 228] on div at bounding box center [1004, 201] width 74 height 74
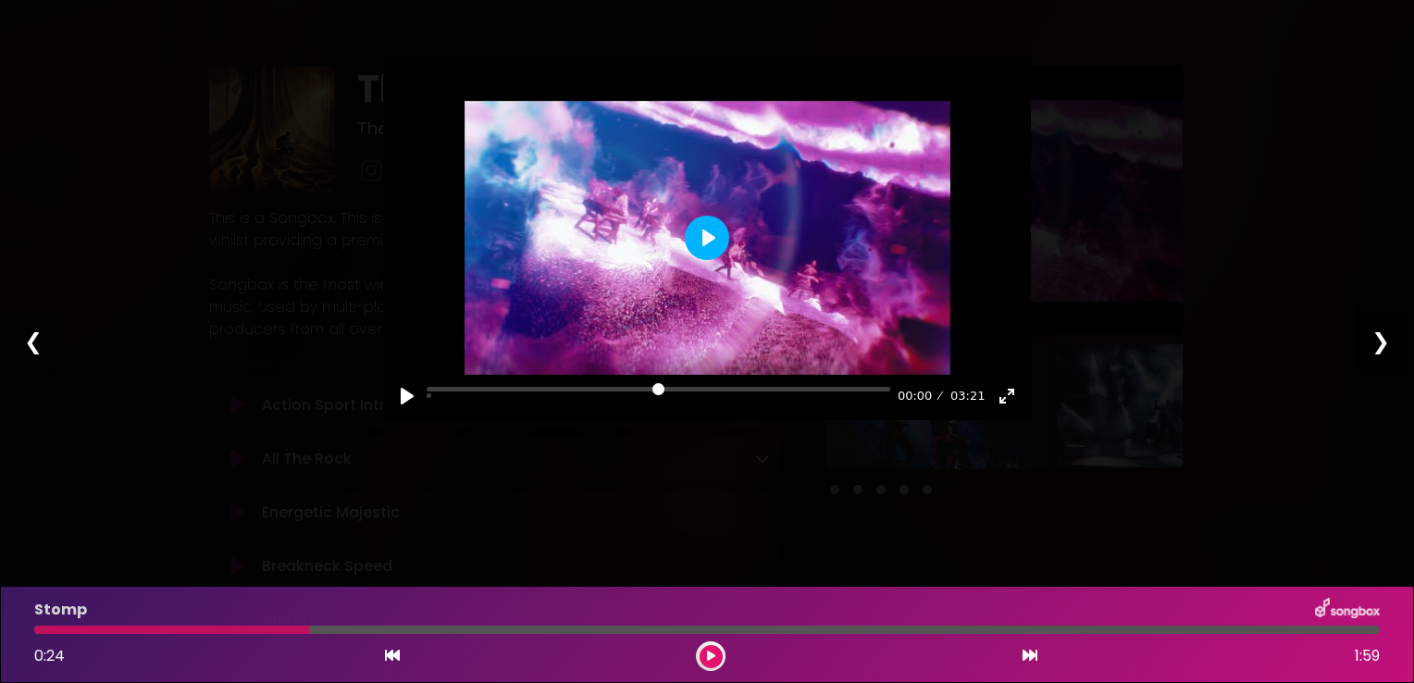
click at [703, 253] on button "Play" at bounding box center [707, 238] width 44 height 44
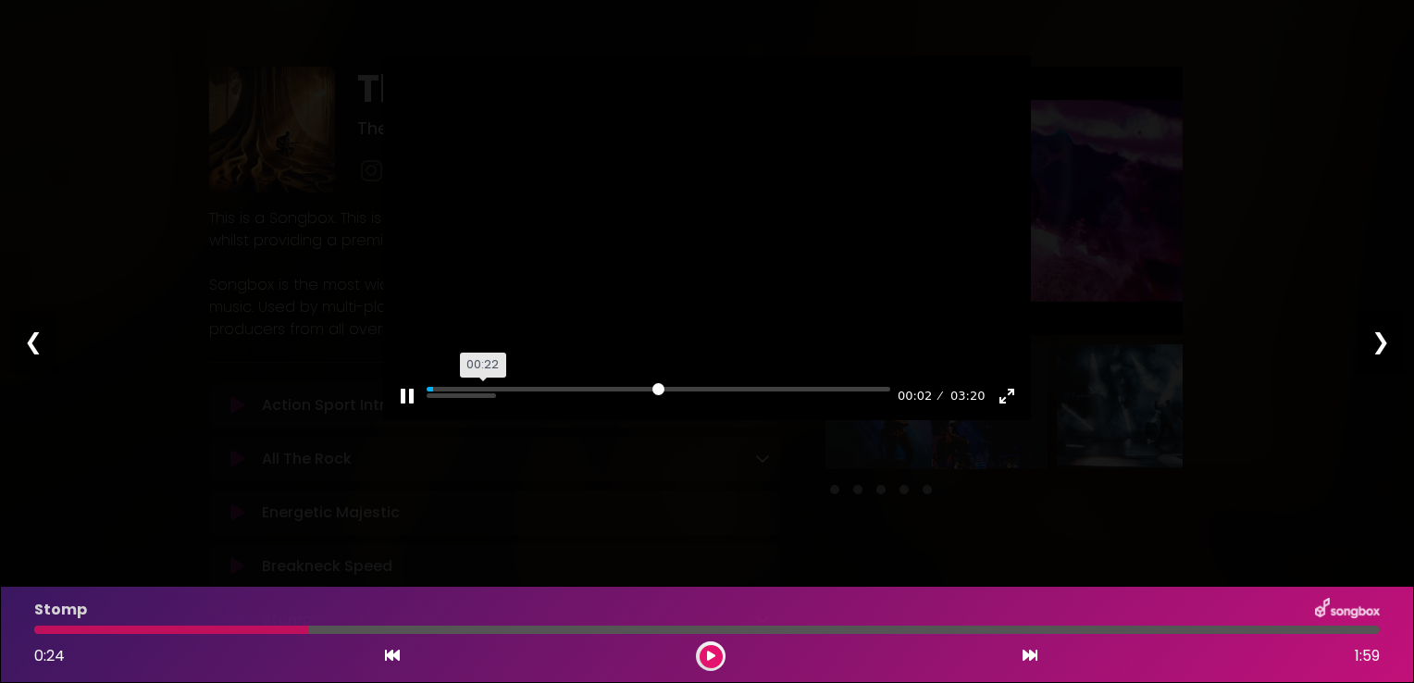
click at [483, 389] on input "Seek" at bounding box center [659, 396] width 464 height 18
click at [561, 390] on input "Seek" at bounding box center [659, 396] width 464 height 18
click at [1012, 400] on button "Exit fullscreen Enter fullscreen" at bounding box center [1007, 396] width 30 height 30
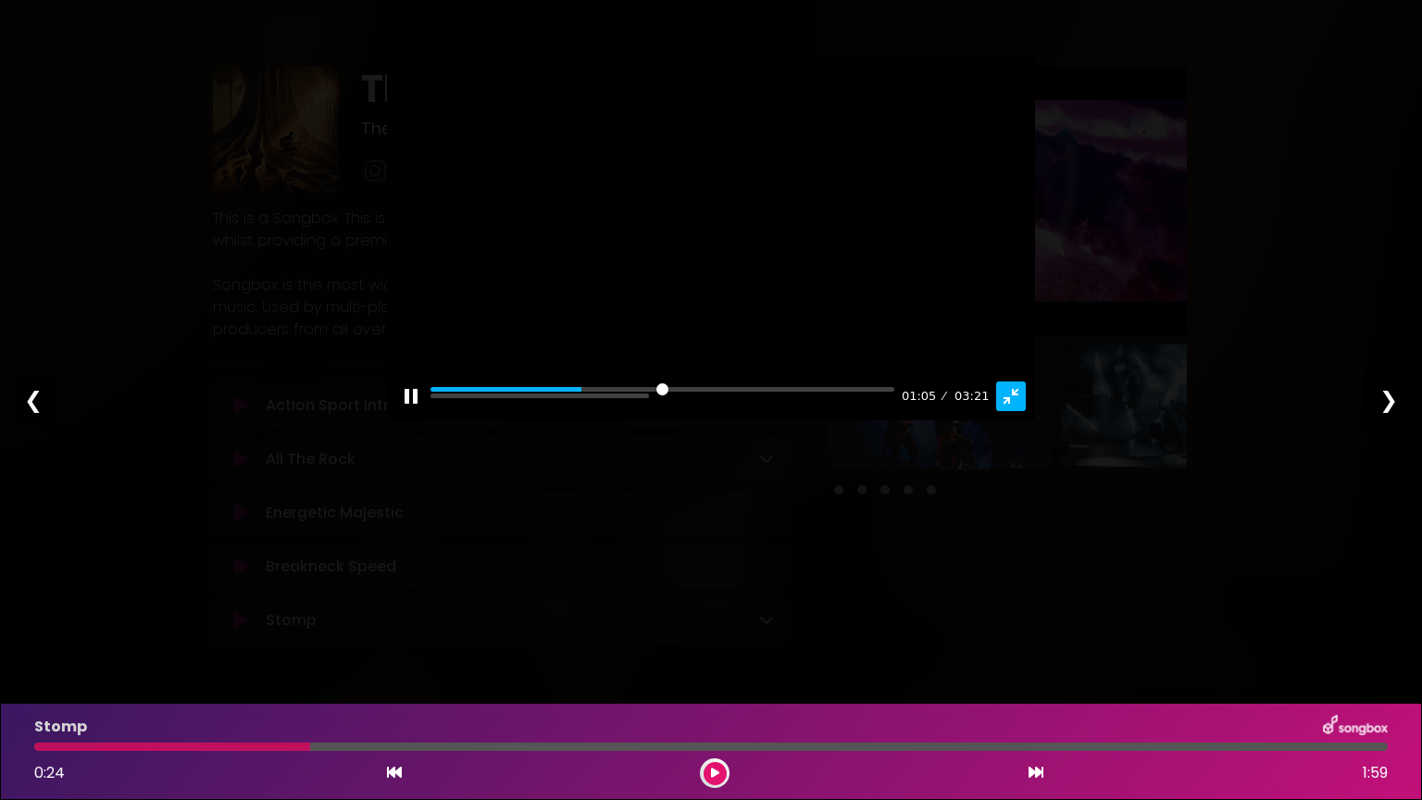
click at [1025, 411] on button "Exit fullscreen Enter fullscreen" at bounding box center [1011, 396] width 30 height 30
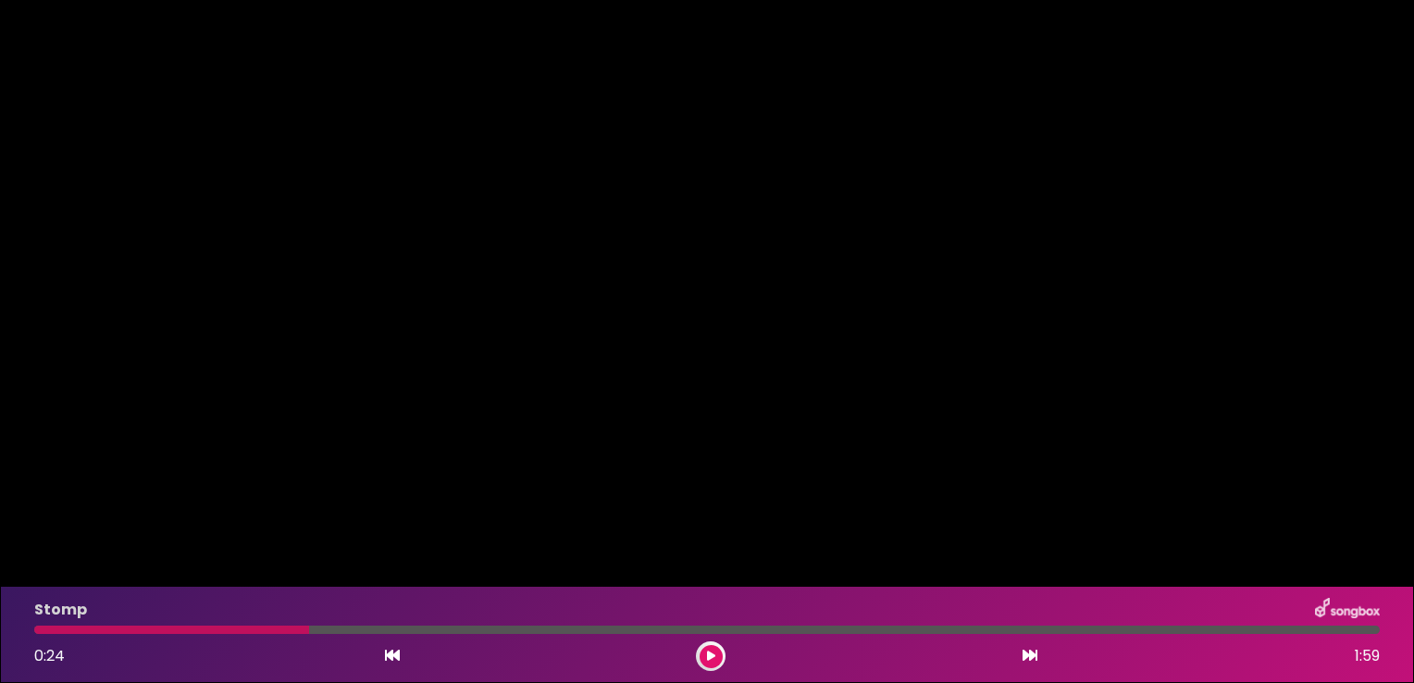
type input "*****"
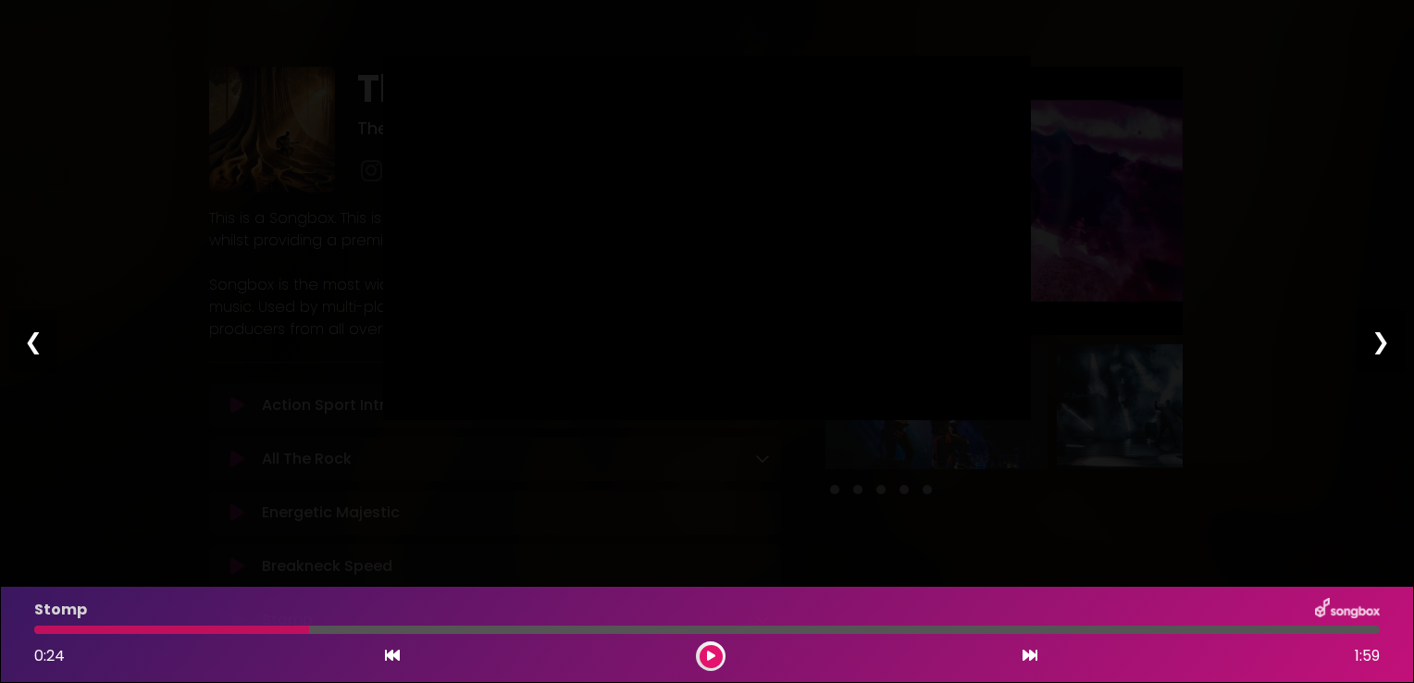
click at [1107, 254] on div "Pause Play % buffered 01:37 01:06 03:21 Exit fullscreen Enter fullscreen Play ❮…" at bounding box center [707, 341] width 1414 height 683
